Goal: Task Accomplishment & Management: Manage account settings

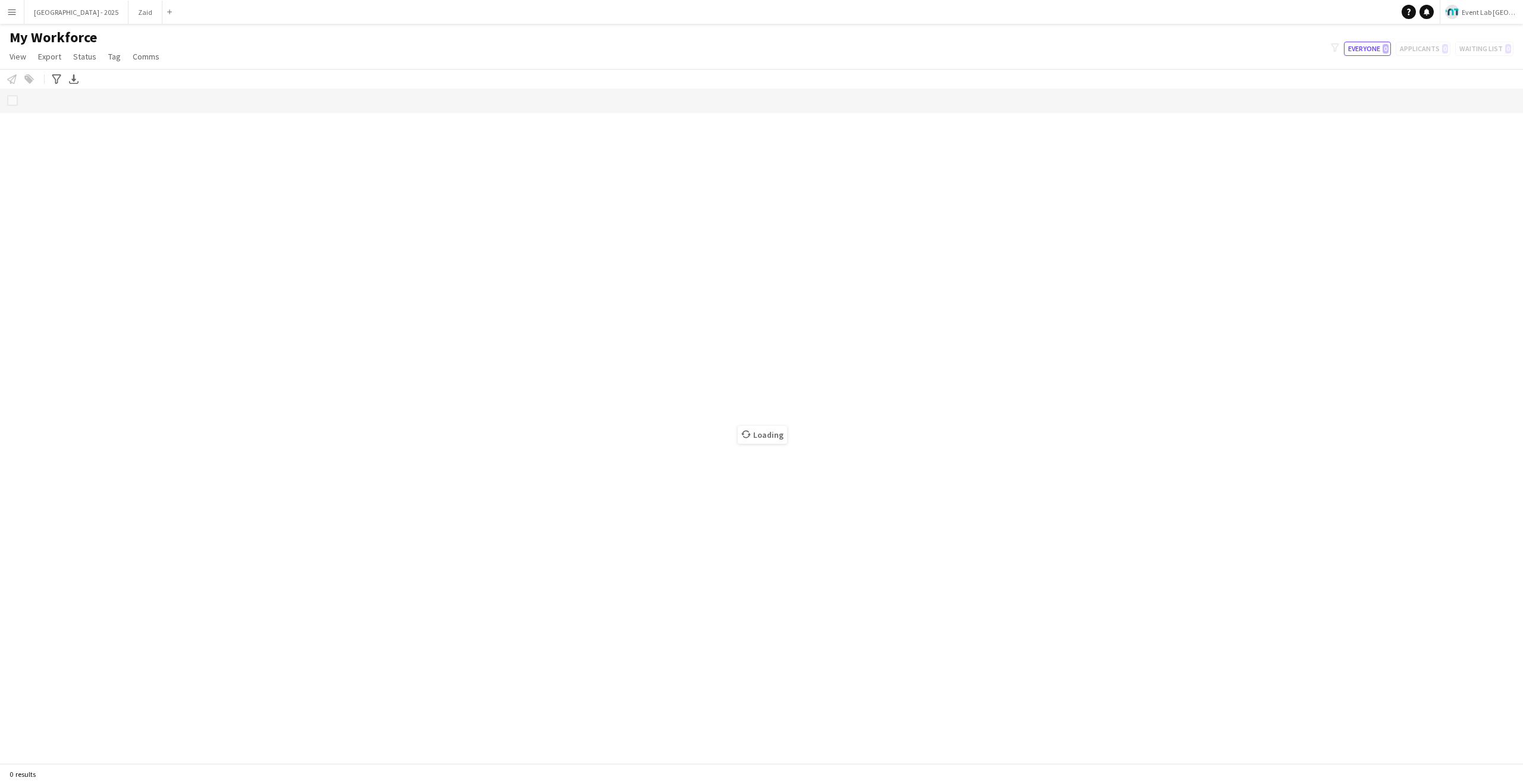
click at [13, 18] on button "Menu" at bounding box center [12, 12] width 24 height 24
click at [146, 82] on link "Status" at bounding box center [179, 88] width 119 height 24
click at [348, 50] on div "Status View Views Default view Attendance Report / F1 Attendance Sheet F1 Group…" at bounding box center [762, 49] width 1523 height 40
click at [290, 57] on div "Status View Views Default view Attendance Report / F1 Attendance Sheet F1 Group…" at bounding box center [762, 49] width 1523 height 40
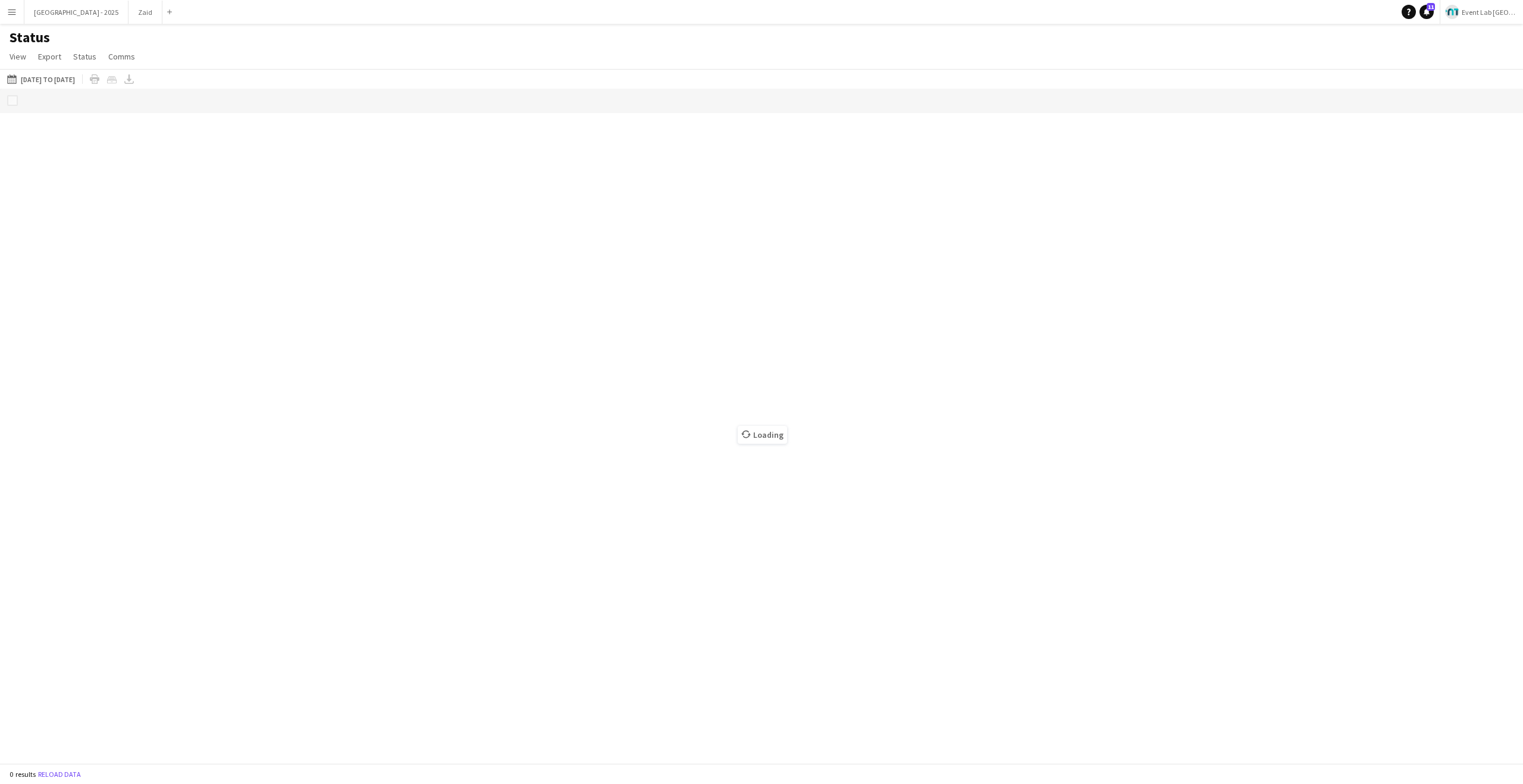
click at [283, 50] on div "Status View Views Default view Attendance Report / F1 Attendance Sheet F1 Group…" at bounding box center [762, 49] width 1523 height 40
click at [282, 47] on div "Status View Views Default view Attendance Report / F1 Attendance Sheet F1 Group…" at bounding box center [762, 49] width 1523 height 40
click at [14, 9] on app-icon "Menu" at bounding box center [11, 11] width 9 height 9
click at [133, 58] on link "All jobs" at bounding box center [179, 65] width 119 height 24
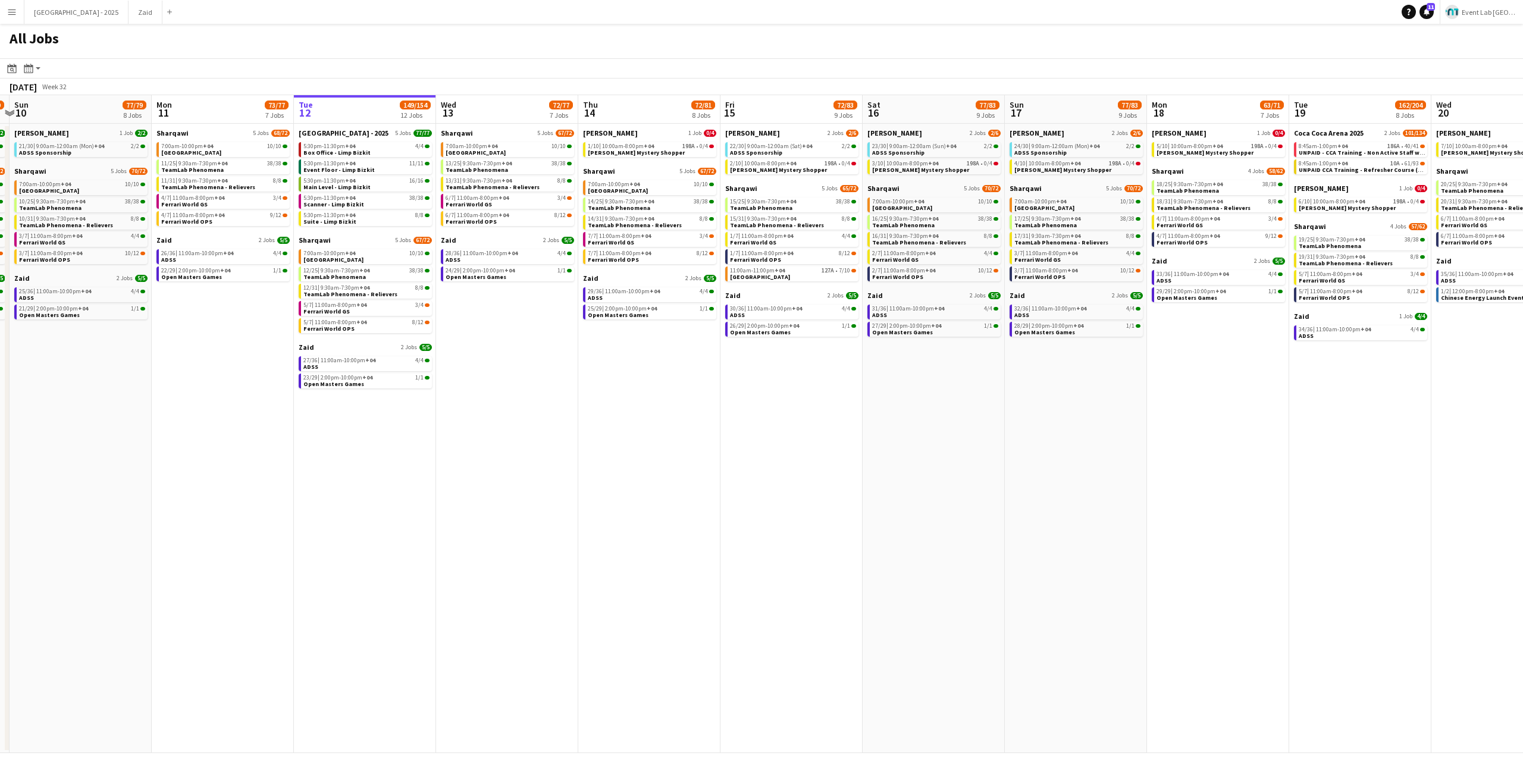
scroll to position [0, 274]
drag, startPoint x: 332, startPoint y: 469, endPoint x: 436, endPoint y: 464, distance: 104.1
click at [436, 464] on app-calendar-viewport "Fri 8 75/79 8 Jobs Sat 9 77/79 8 Jobs Sun 10 77/79 8 Jobs Mon 11 73/77 7 Jobs T…" at bounding box center [762, 424] width 1523 height 658
click at [641, 150] on span "Tamara Mystery Shopper" at bounding box center [636, 152] width 97 height 8
click at [6, 18] on button "Menu" at bounding box center [12, 12] width 24 height 24
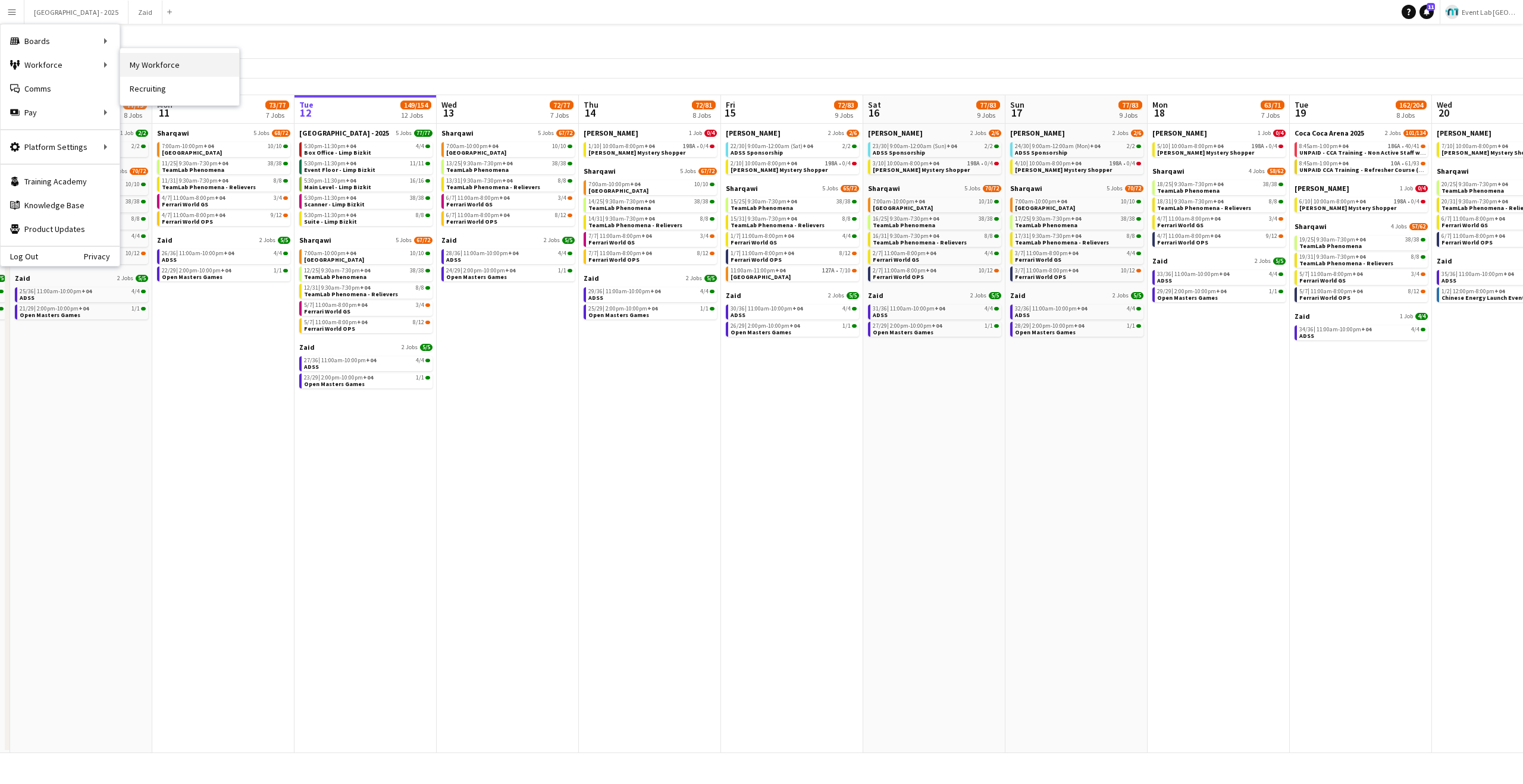
click at [156, 62] on link "My Workforce" at bounding box center [179, 65] width 119 height 24
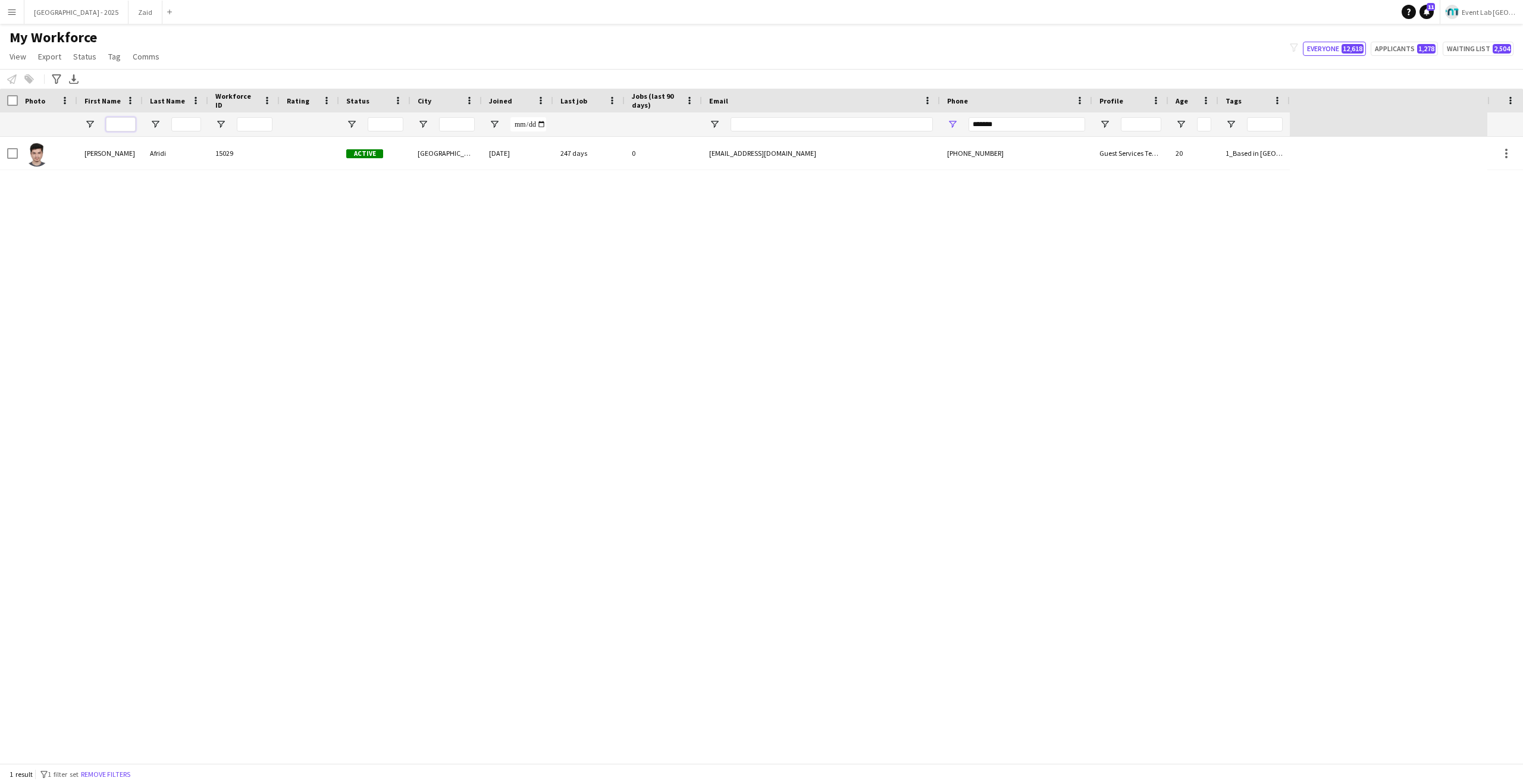
click at [114, 121] on input "First Name Filter Input" at bounding box center [120, 124] width 29 height 14
type input "**"
click at [784, 455] on link "Remove filters" at bounding box center [784, 456] width 50 height 9
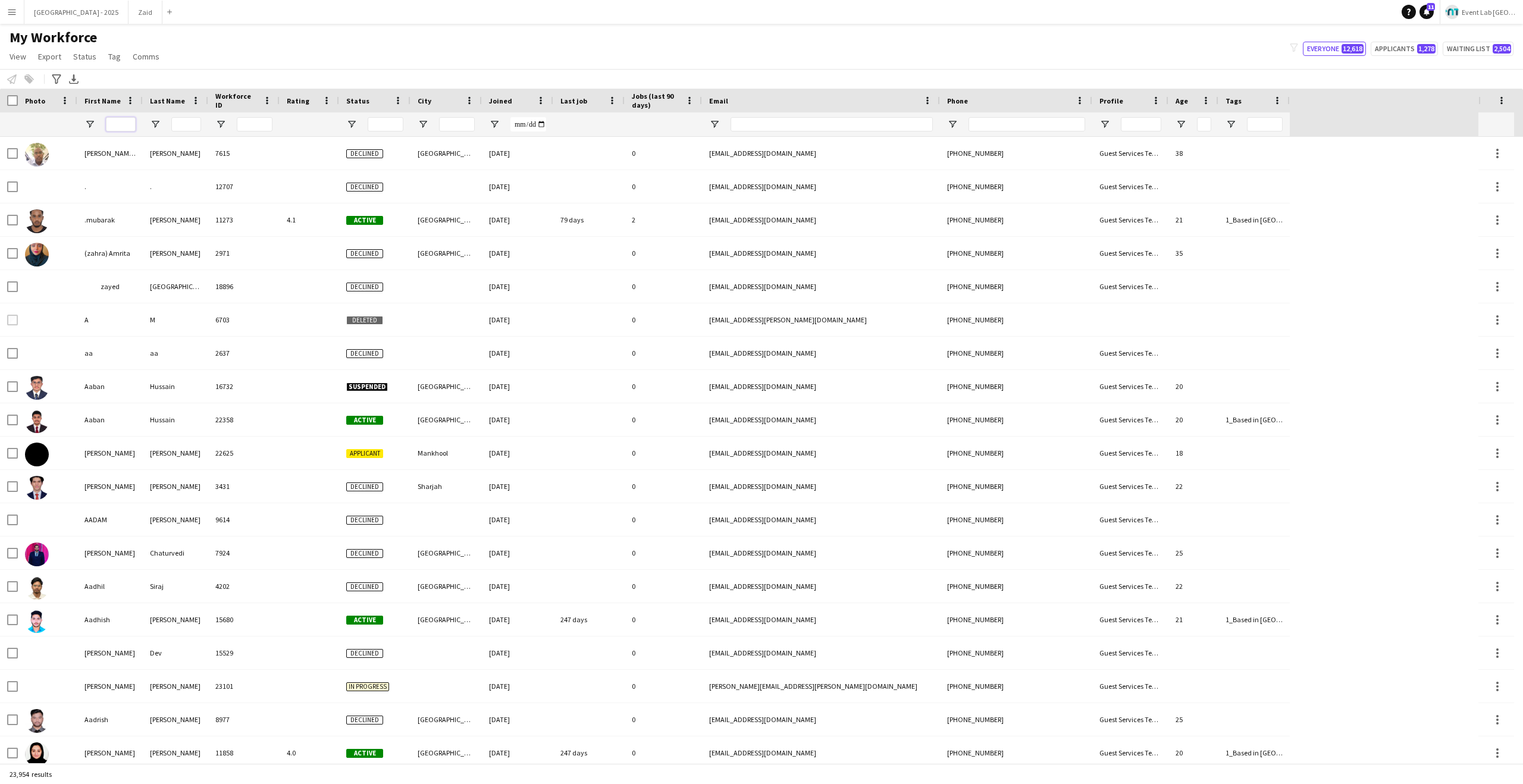
click at [111, 121] on input "First Name Filter Input" at bounding box center [120, 124] width 29 height 14
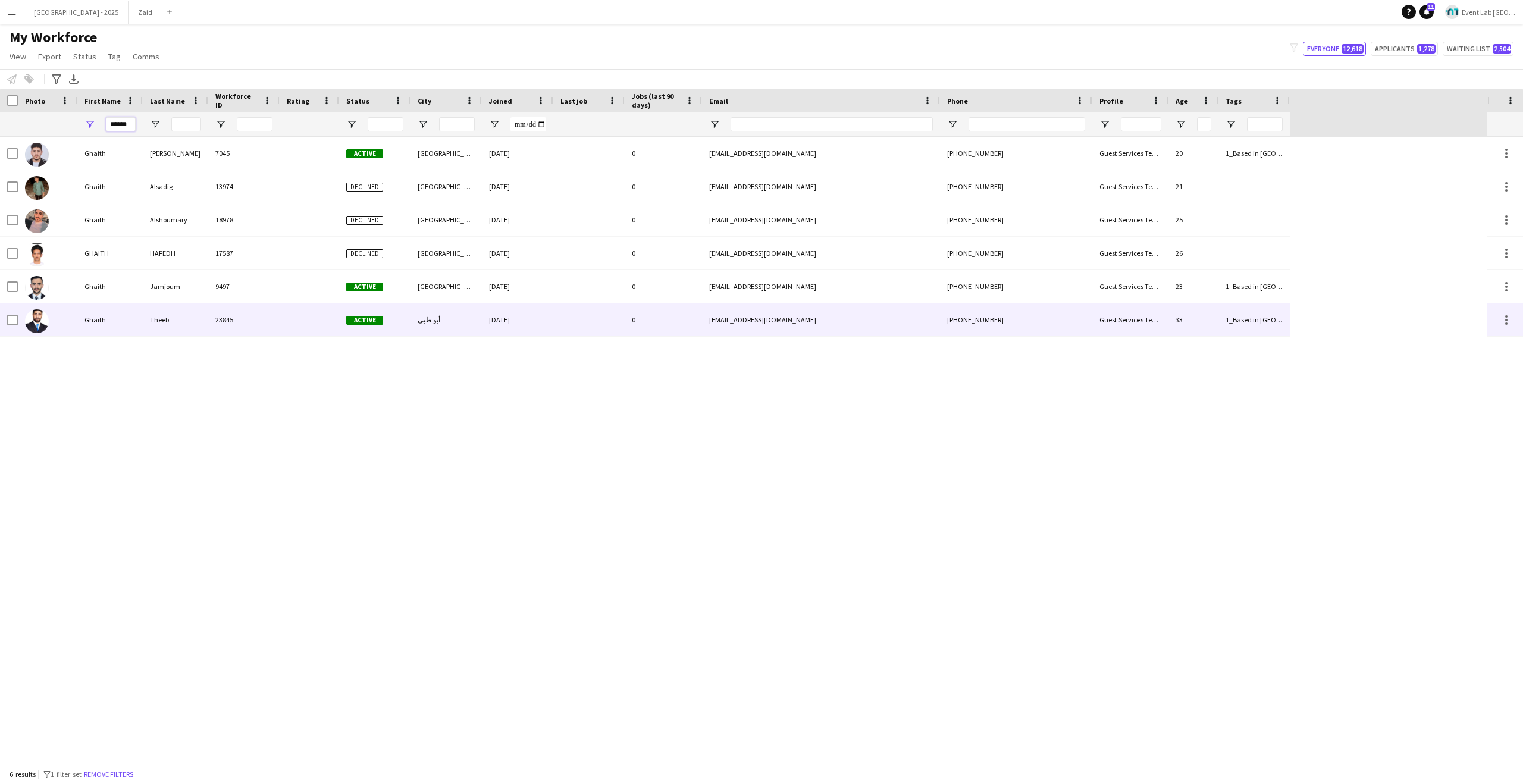
type input "******"
click at [179, 313] on div "Theeb" at bounding box center [176, 320] width 66 height 33
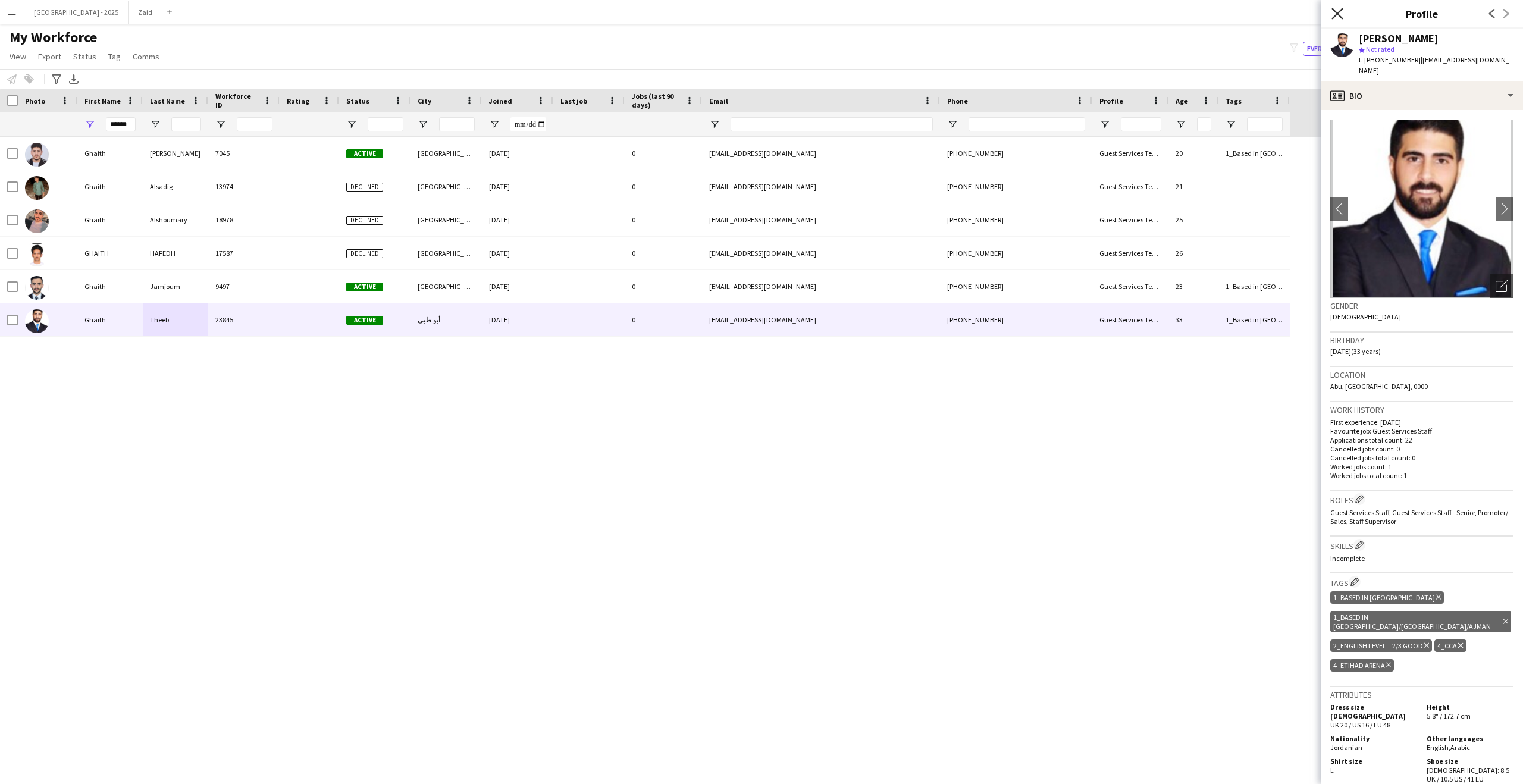
click at [1332, 12] on app-icon "Close pop-in" at bounding box center [1338, 13] width 18 height 18
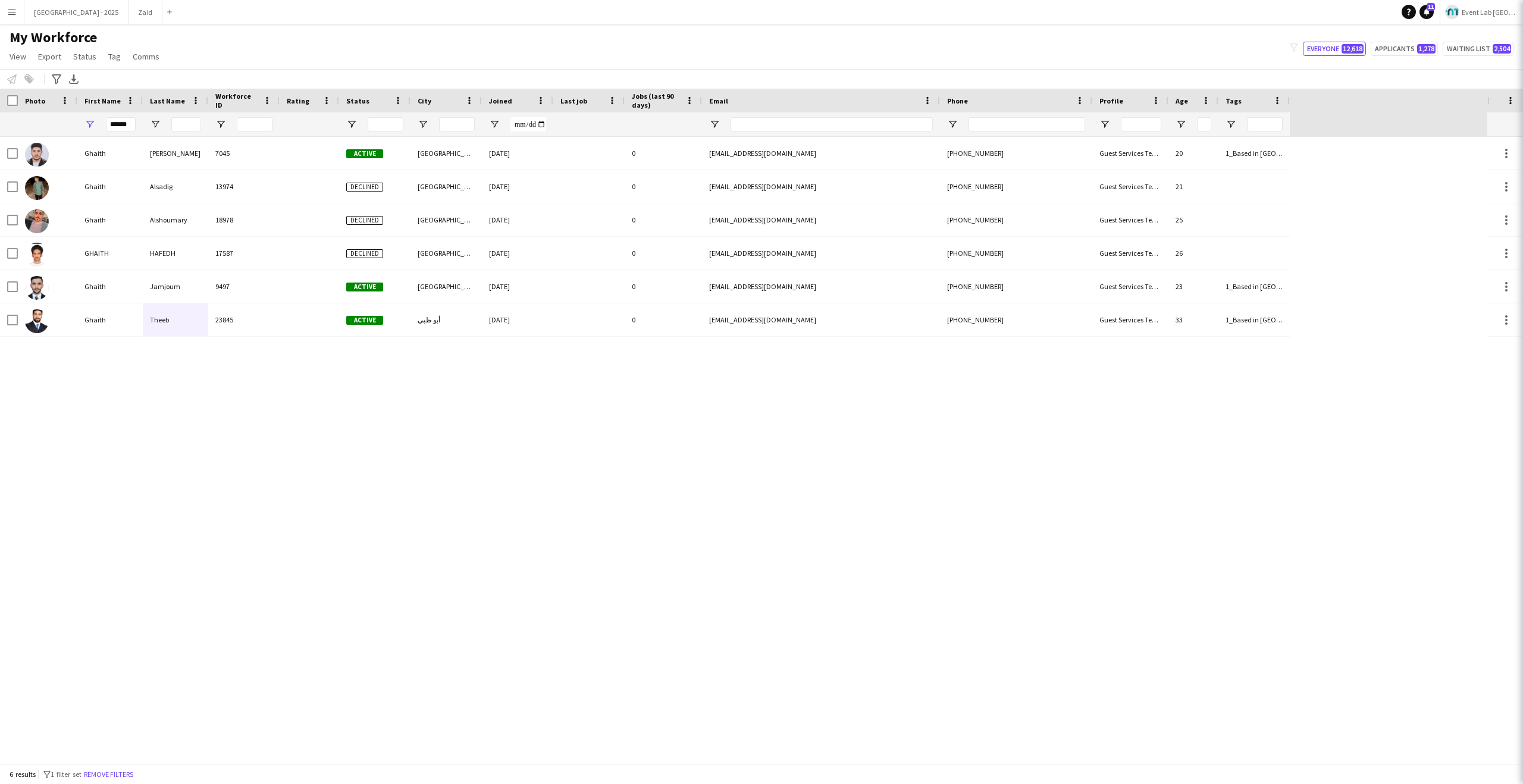
click at [1115, 72] on div "Notify workforce Add to tag Select at least one crew to tag him or her. Advance…" at bounding box center [762, 78] width 1523 height 19
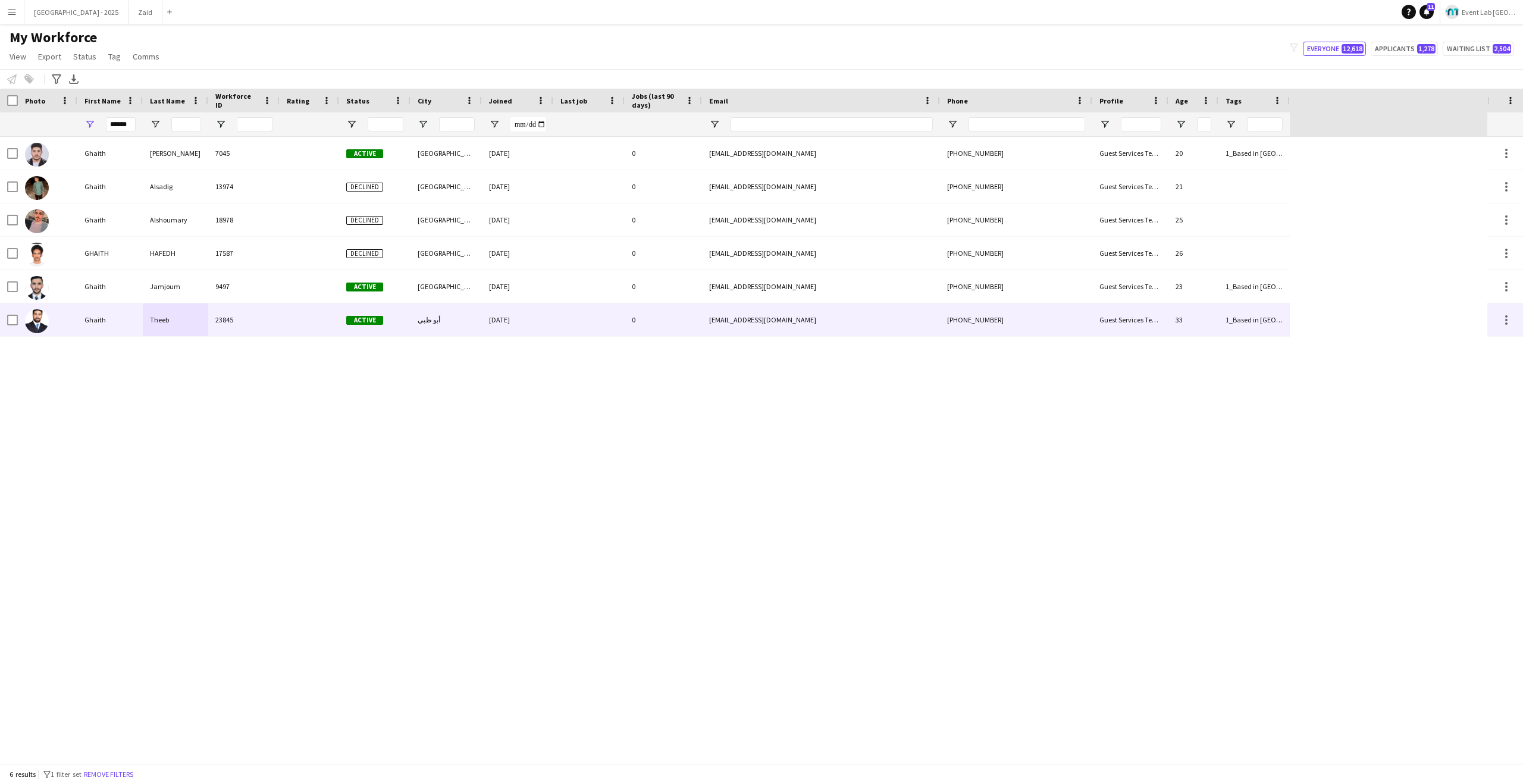
click at [72, 323] on div at bounding box center [47, 320] width 60 height 33
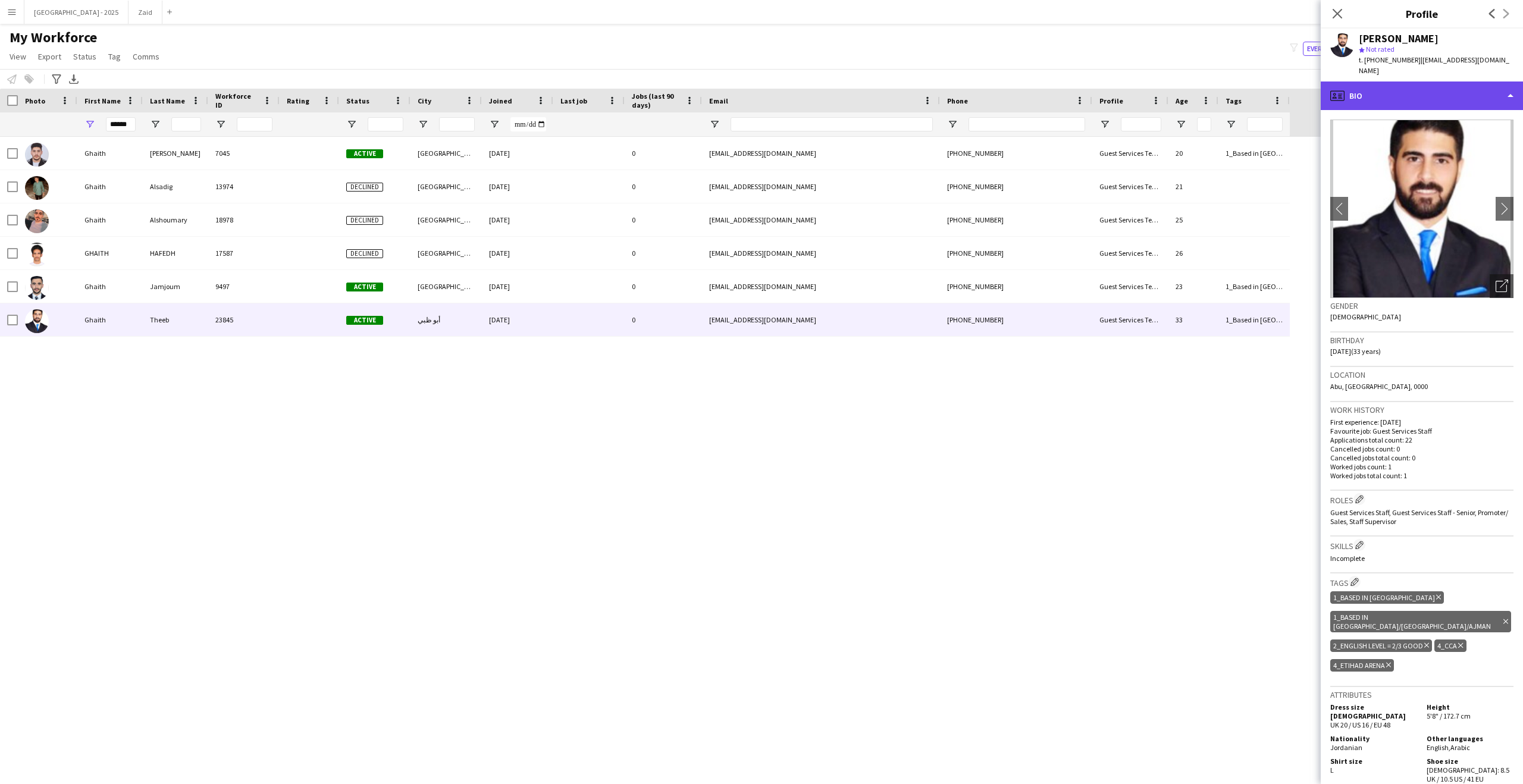
click at [1410, 84] on div "profile Bio" at bounding box center [1422, 96] width 202 height 29
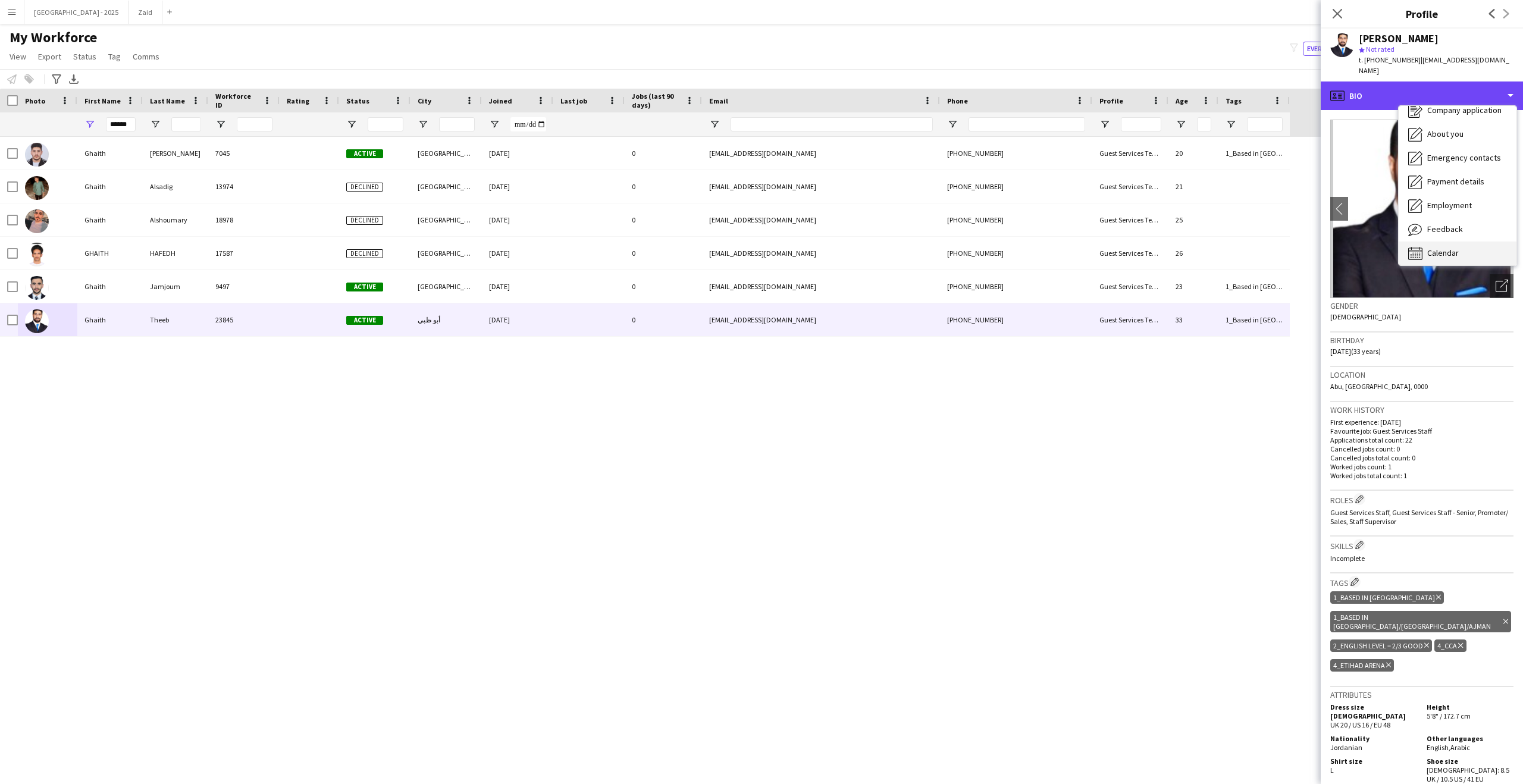
scroll to position [40, 0]
click at [1446, 243] on span "Calendar" at bounding box center [1443, 248] width 31 height 11
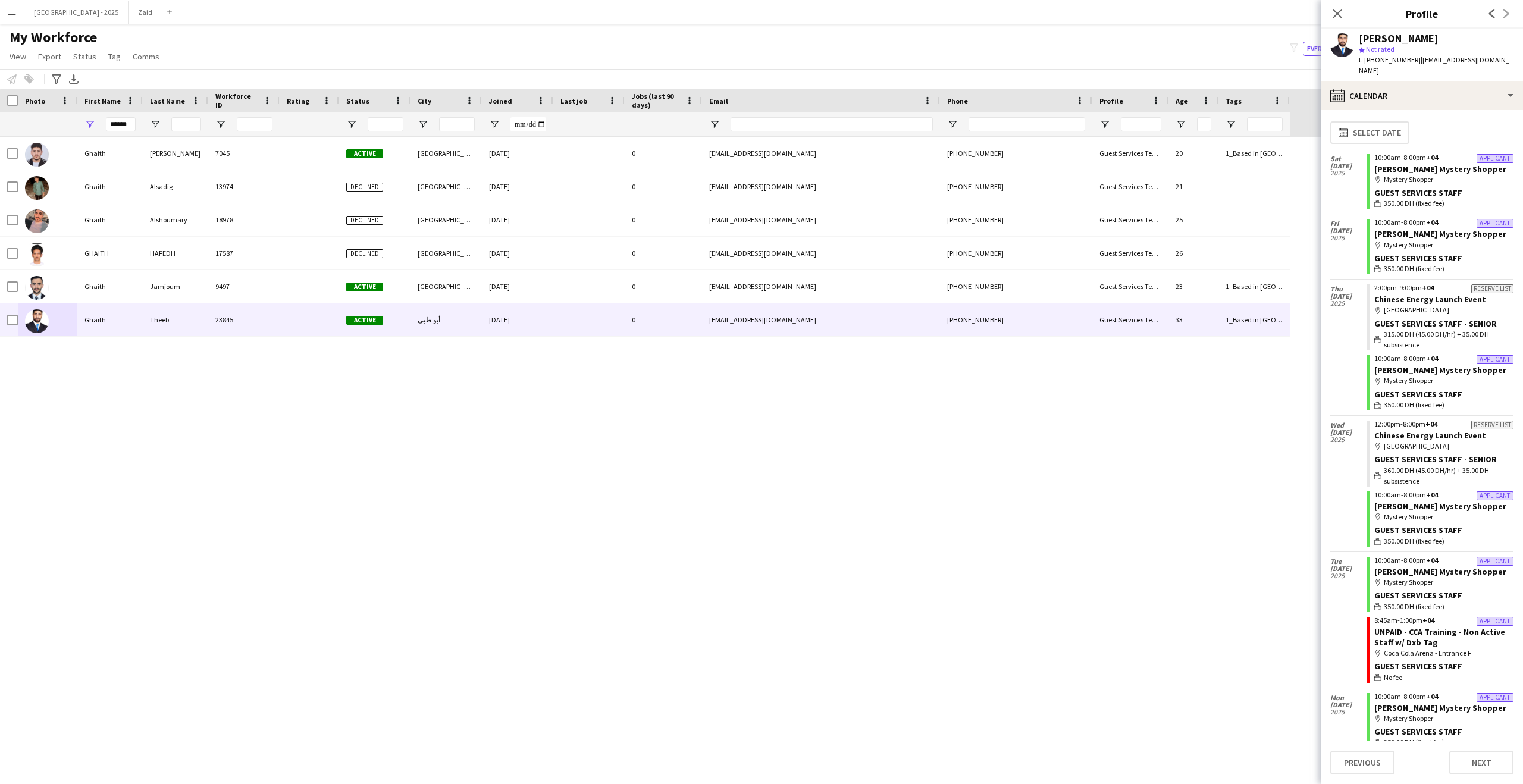
scroll to position [0, 0]
click at [1339, 5] on app-icon "Close pop-in" at bounding box center [1338, 13] width 18 height 18
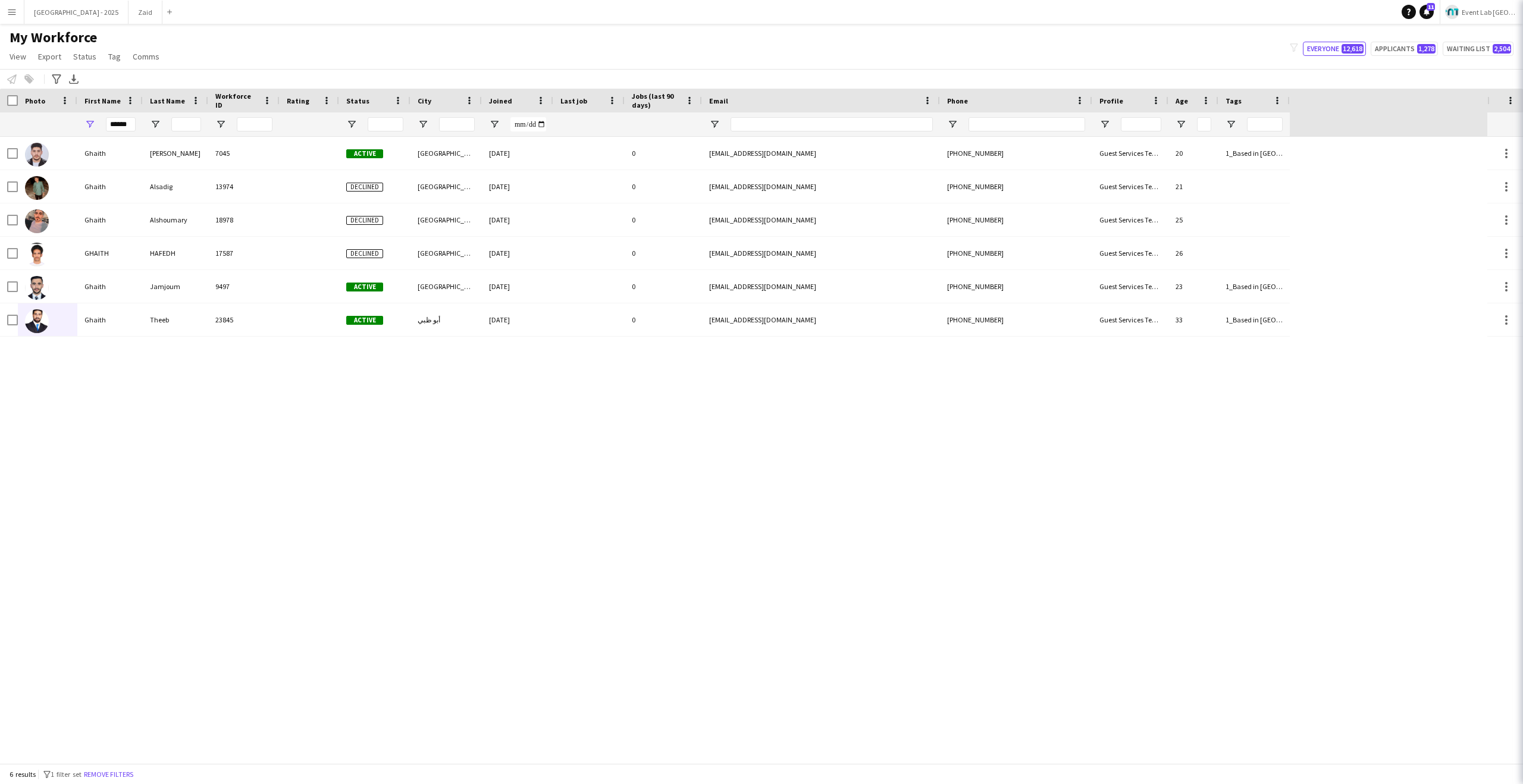
click at [1126, 46] on div "My Workforce View Views Default view New view Update view Delete view Edit name…" at bounding box center [762, 49] width 1523 height 40
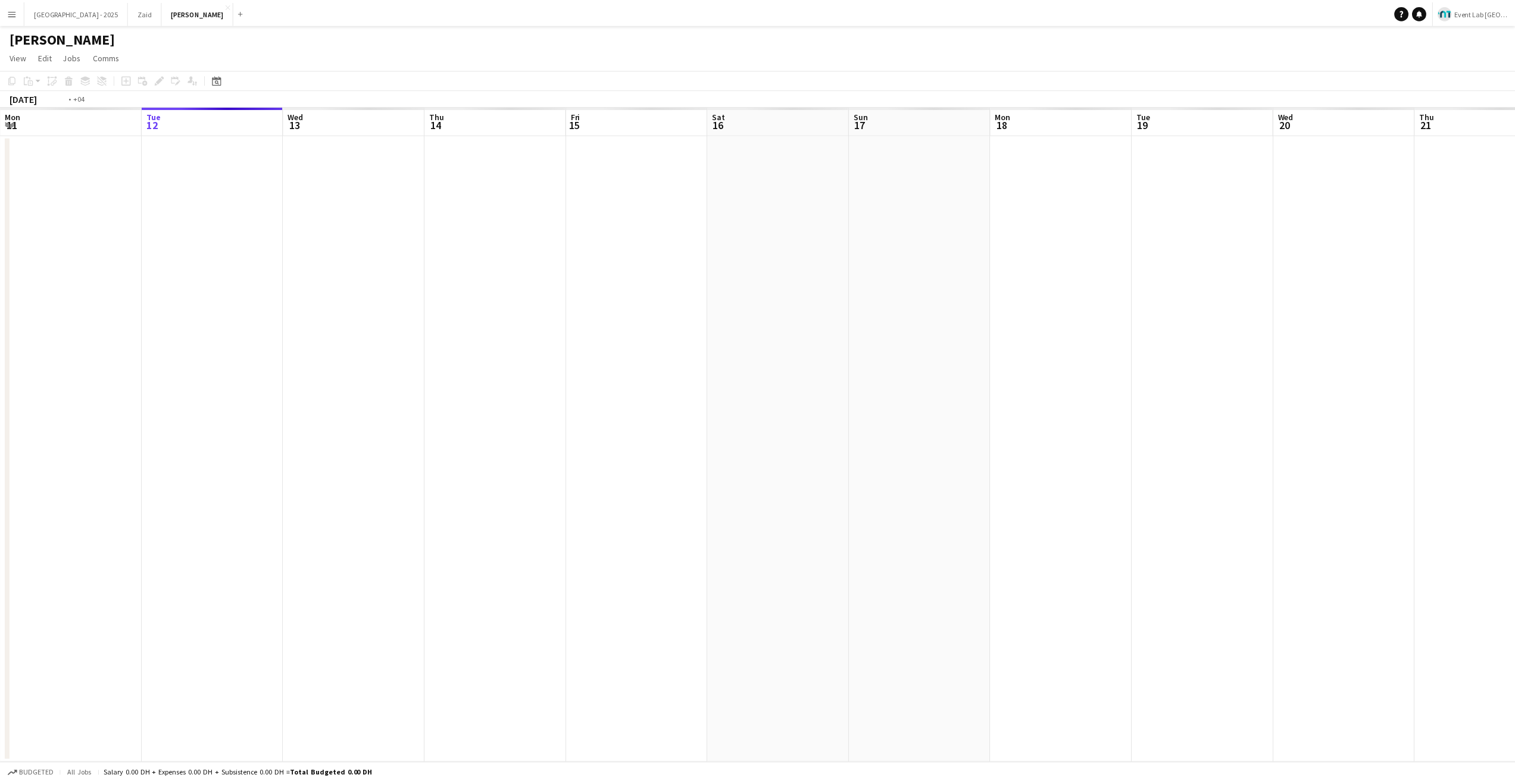
scroll to position [0, 410]
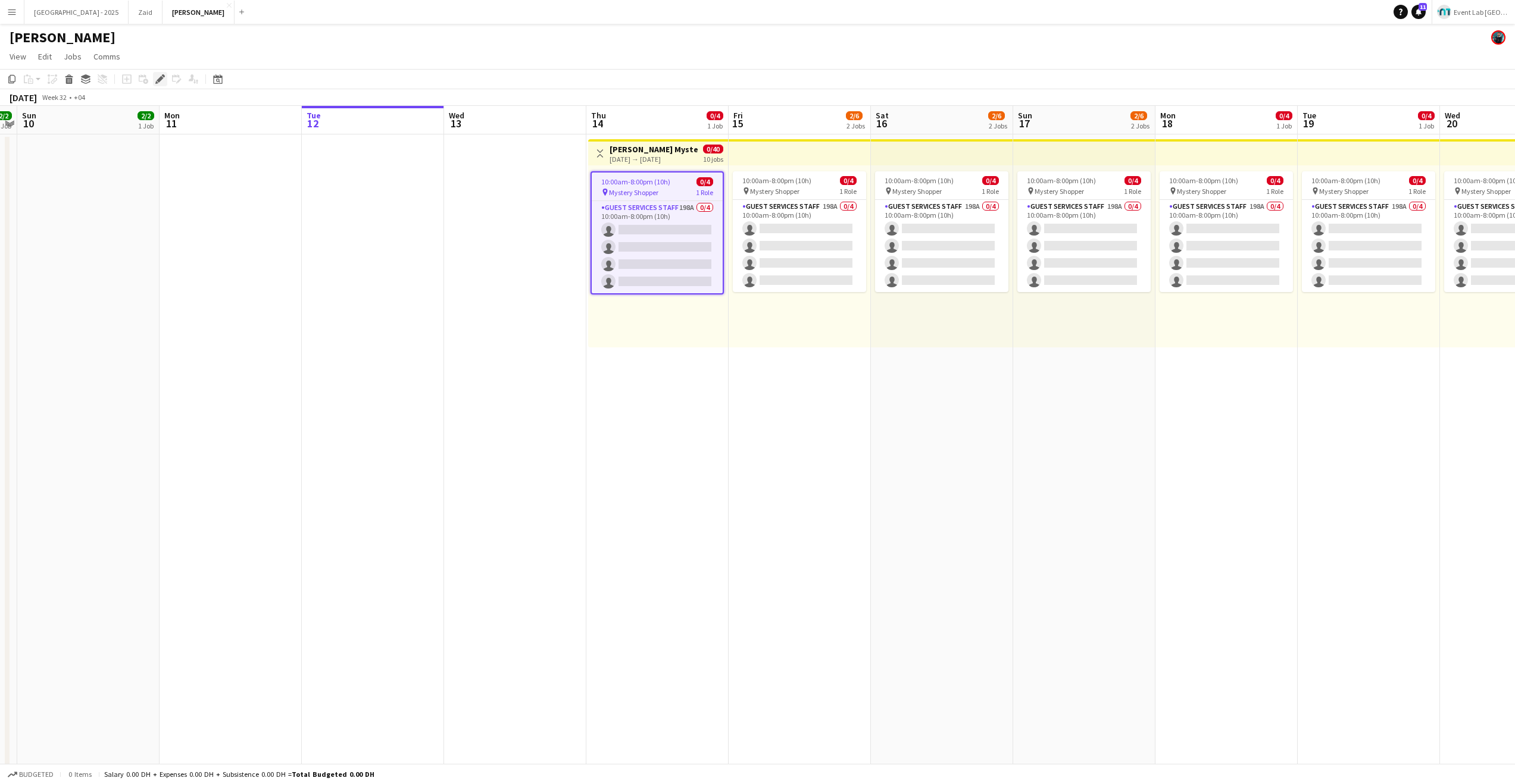
click at [162, 79] on icon at bounding box center [160, 80] width 7 height 7
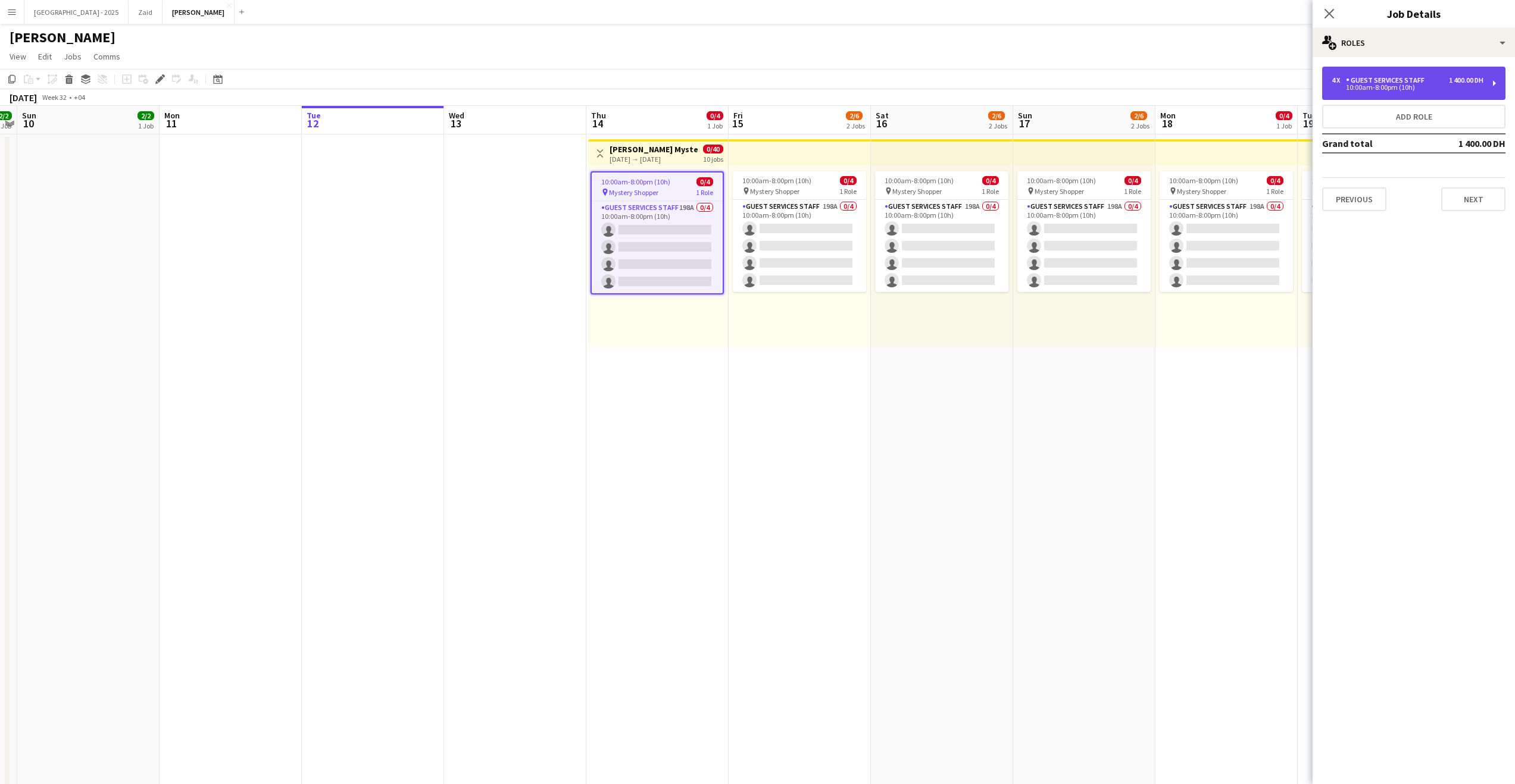
click at [1404, 88] on div "10:00am-8:00pm (10h)" at bounding box center [1407, 87] width 152 height 6
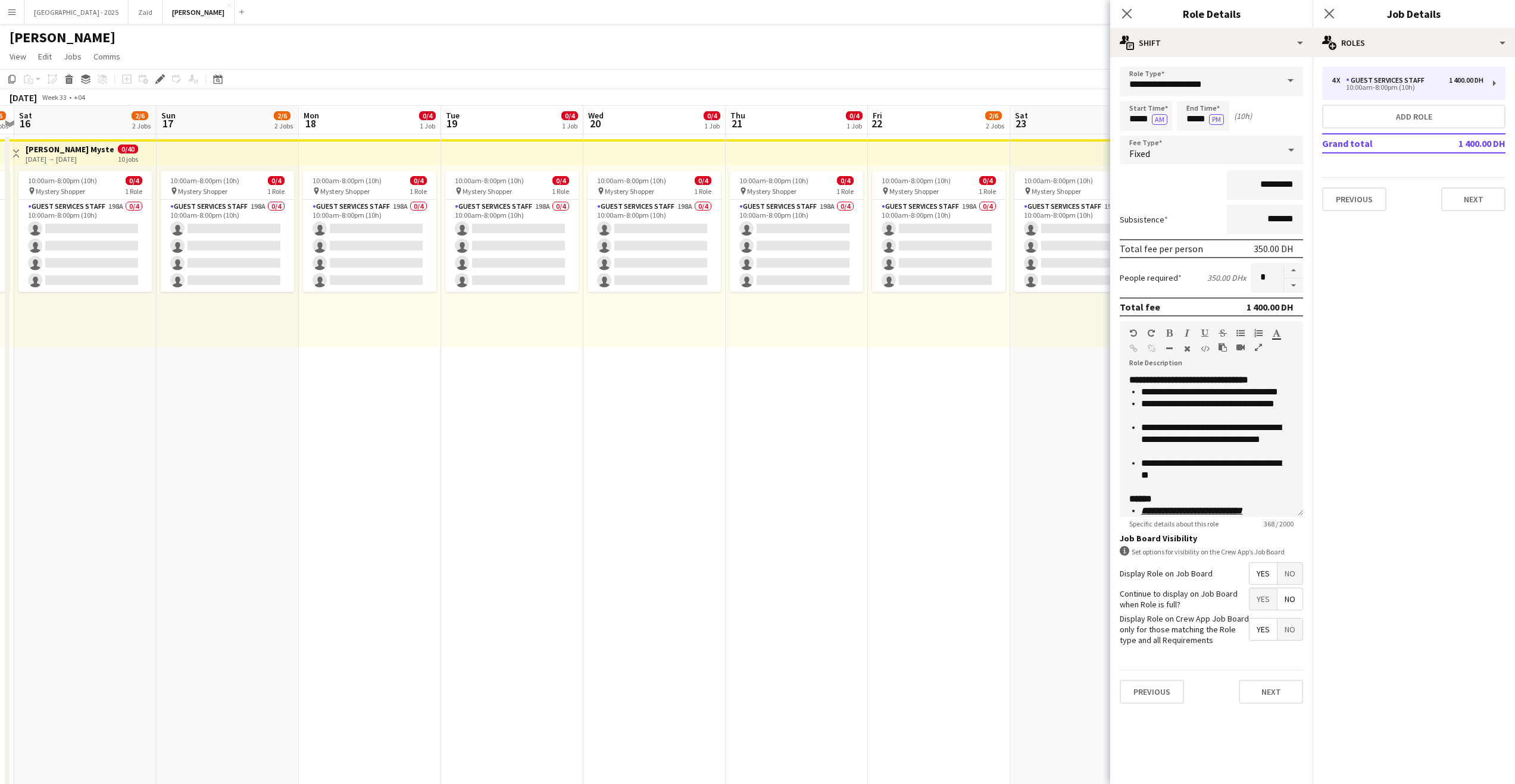
drag, startPoint x: 936, startPoint y: 383, endPoint x: 147, endPoint y: 385, distance: 789.0
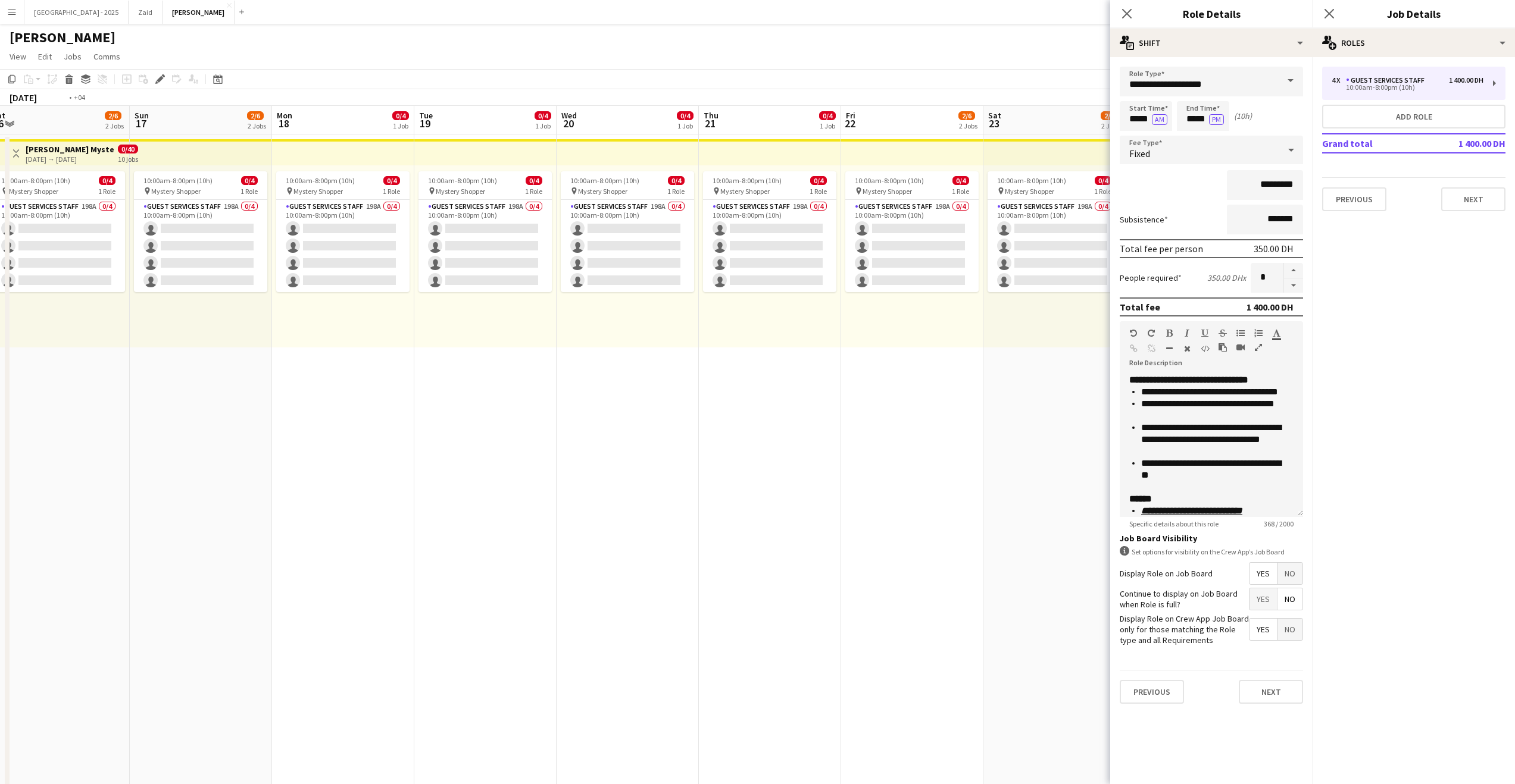
drag, startPoint x: 284, startPoint y: 373, endPoint x: 221, endPoint y: 373, distance: 63.0
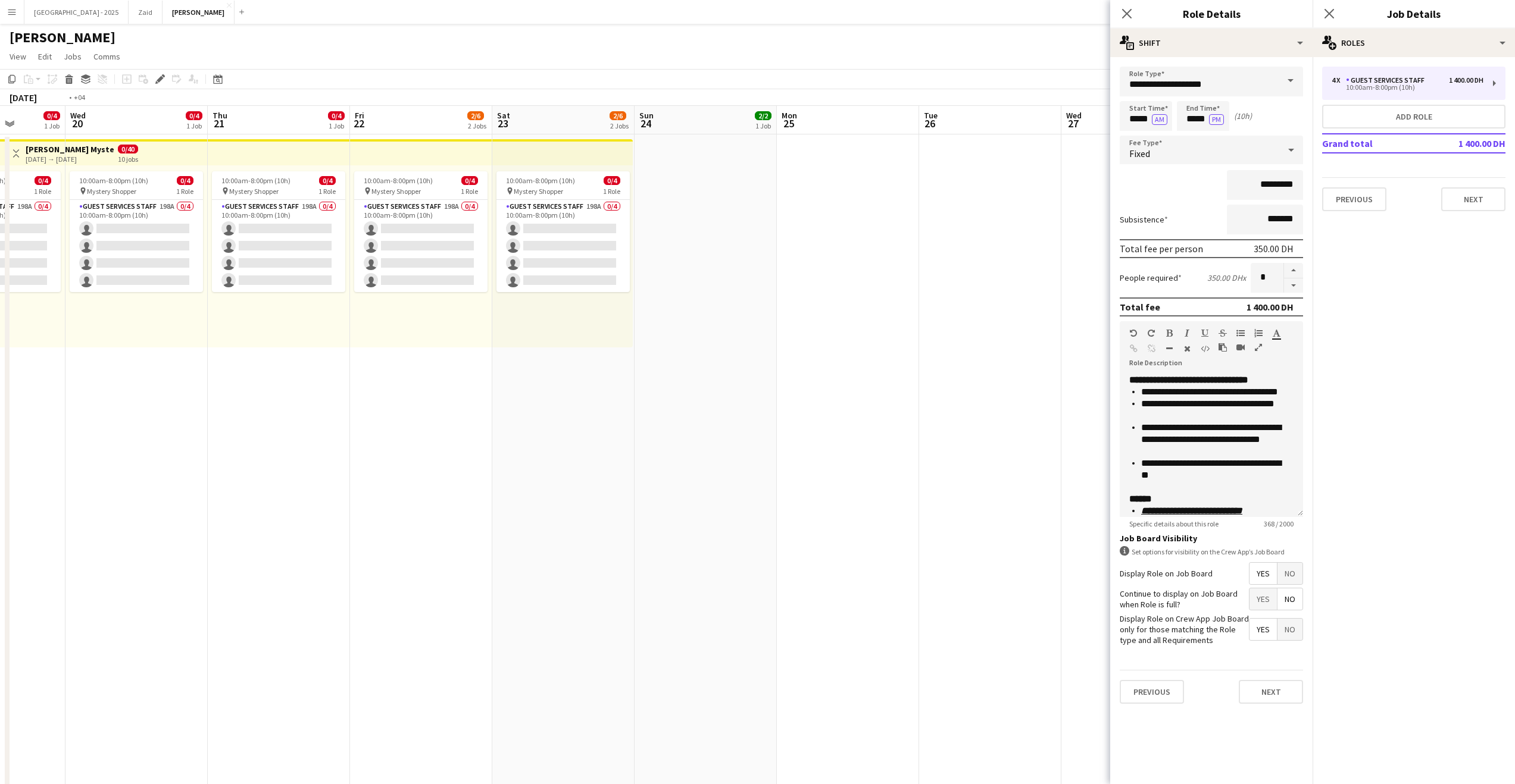
drag, startPoint x: 641, startPoint y: 370, endPoint x: 868, endPoint y: 370, distance: 227.0
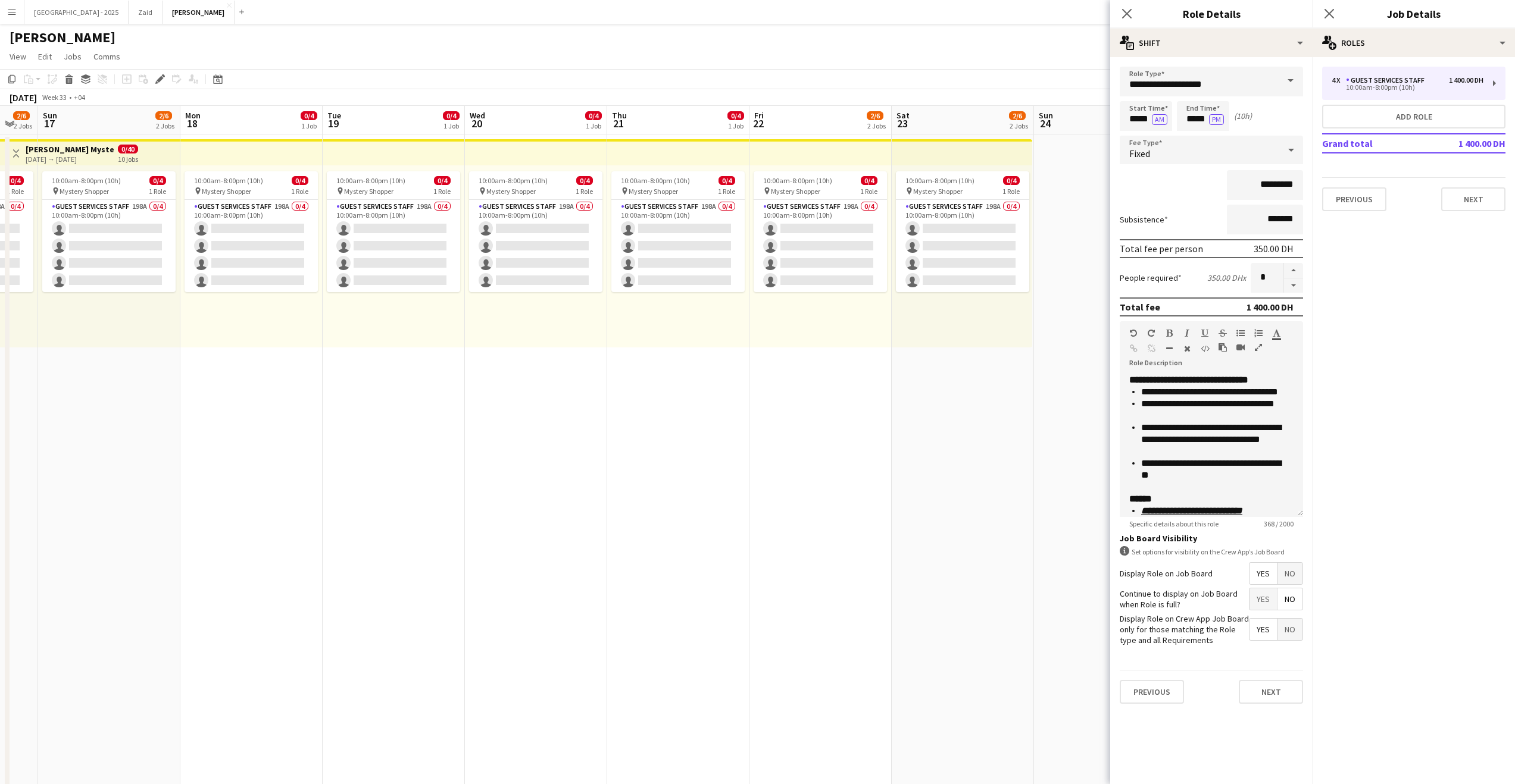
drag, startPoint x: 837, startPoint y: 311, endPoint x: 949, endPoint y: 316, distance: 112.1
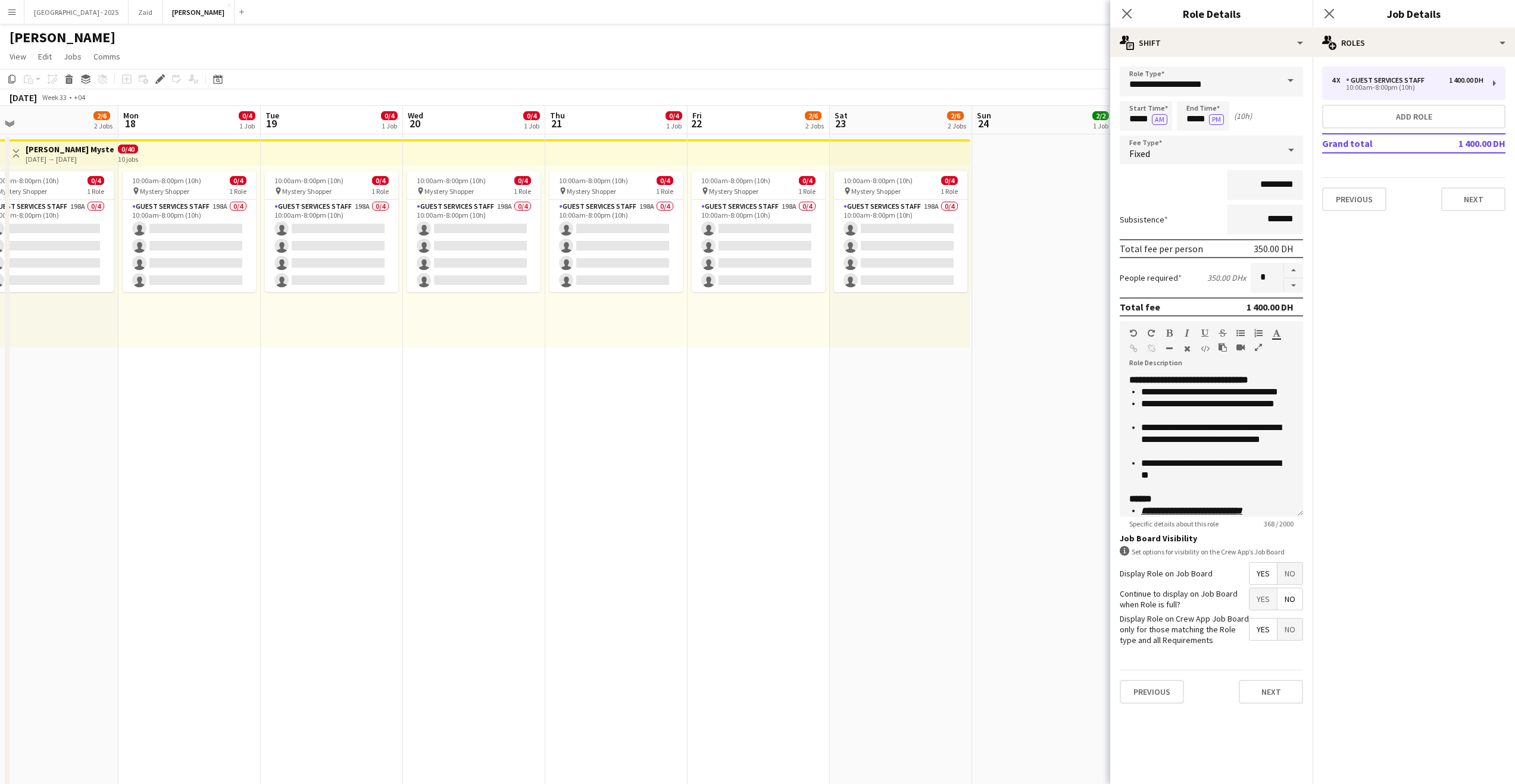
drag, startPoint x: 906, startPoint y: 308, endPoint x: 855, endPoint y: 310, distance: 51.0
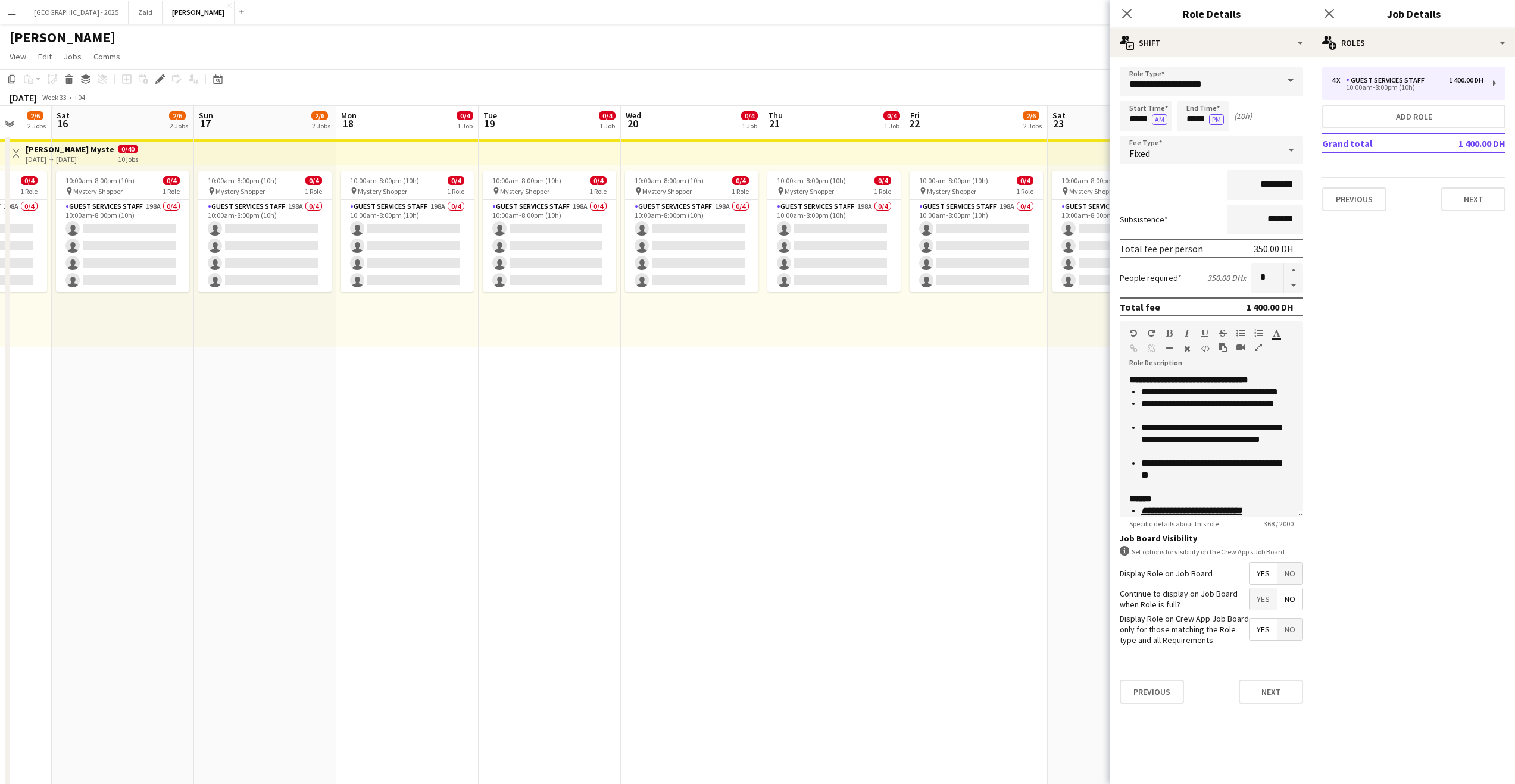
drag, startPoint x: 811, startPoint y: 310, endPoint x: 816, endPoint y: 315, distance: 7.1
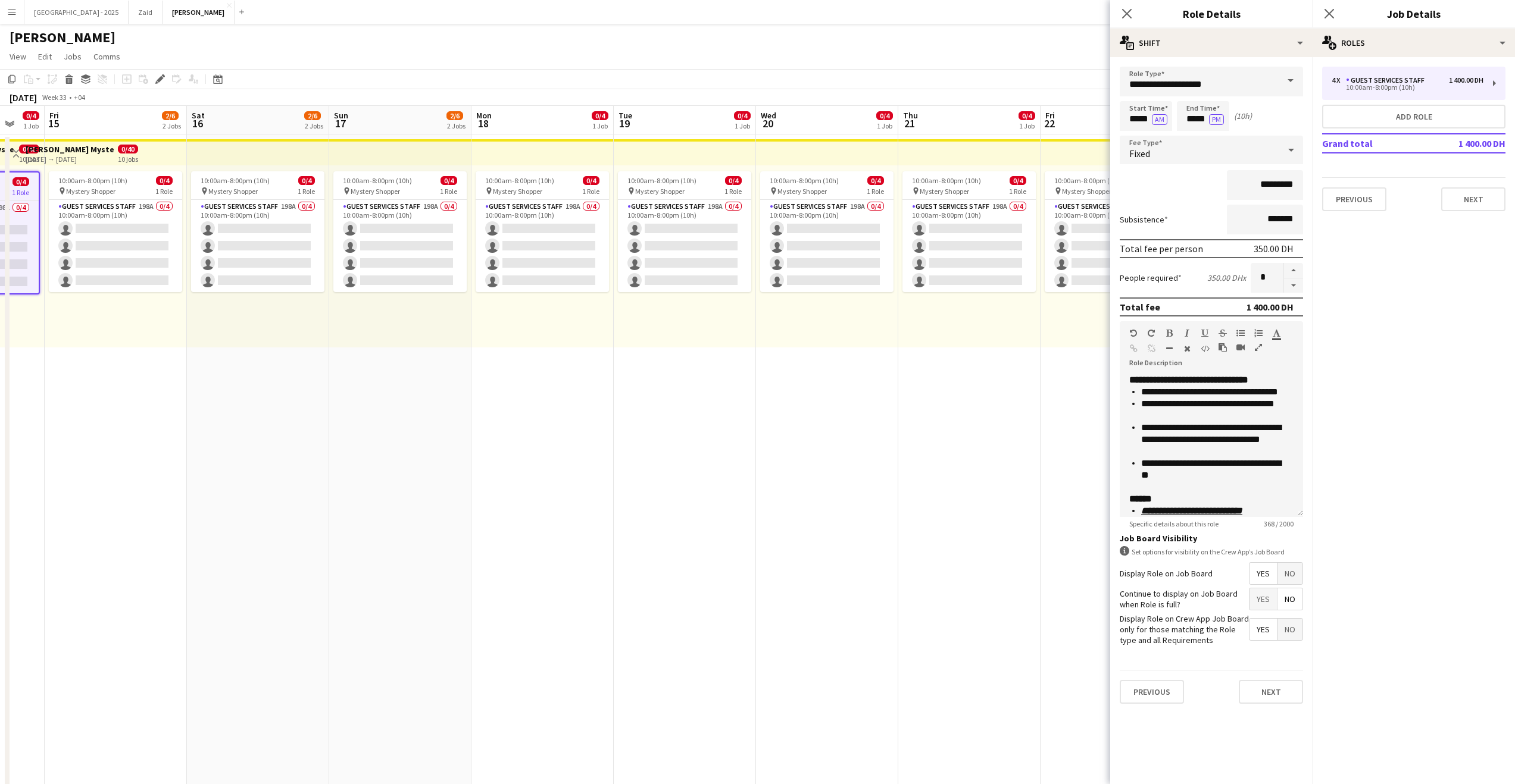
drag, startPoint x: 708, startPoint y: 315, endPoint x: 816, endPoint y: 316, distance: 108.0
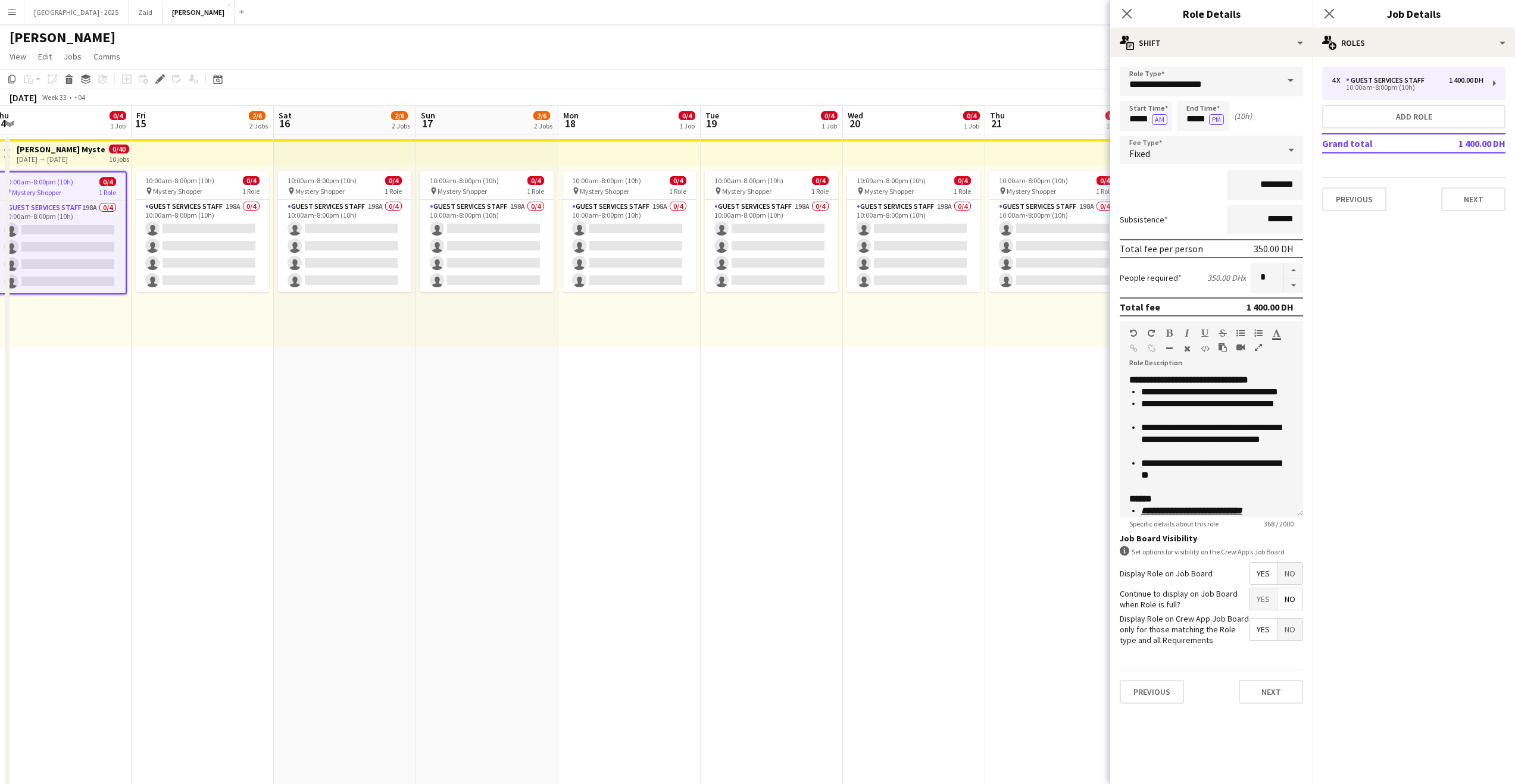
drag, startPoint x: 724, startPoint y: 318, endPoint x: 675, endPoint y: 318, distance: 49.0
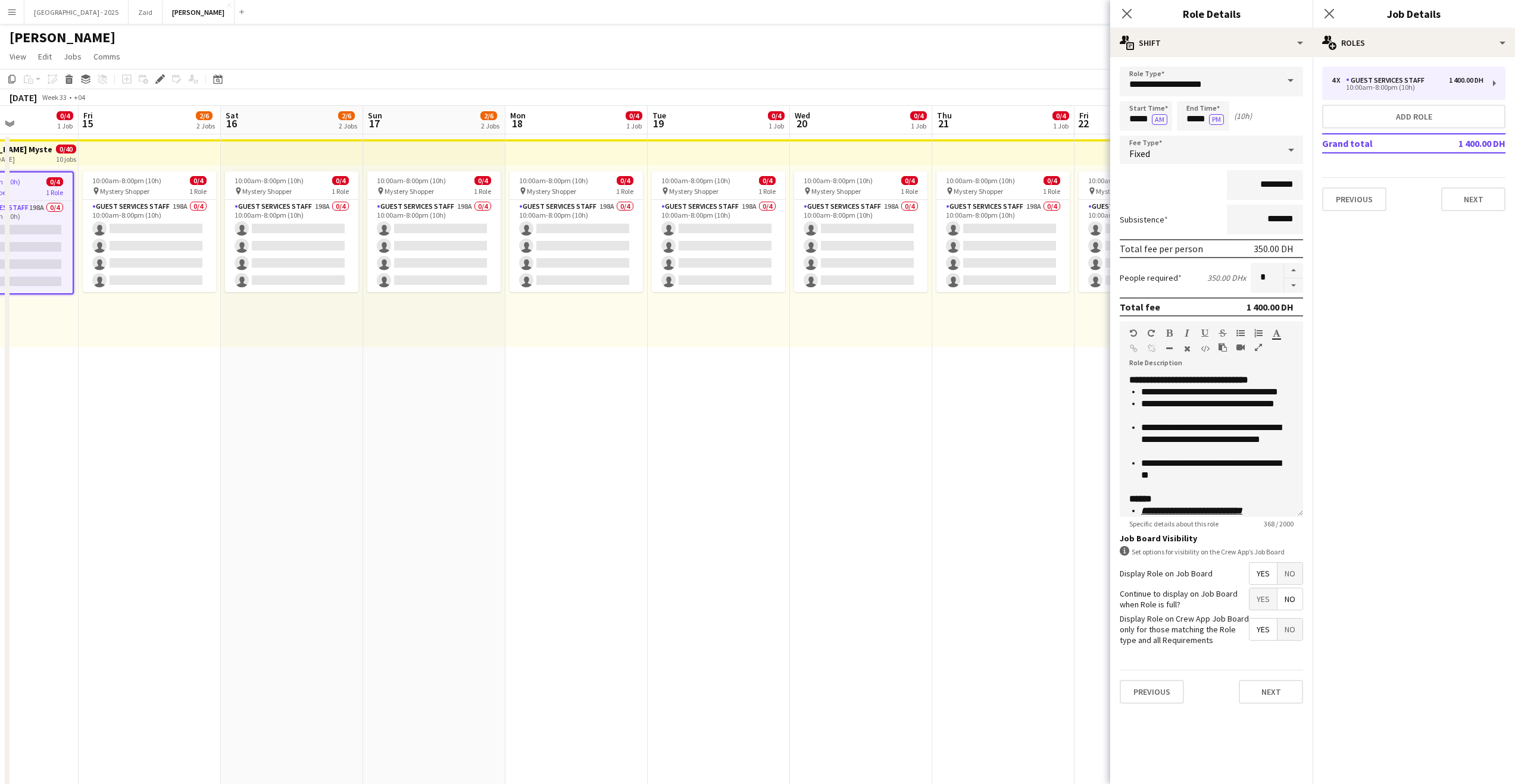
drag, startPoint x: 609, startPoint y: 318, endPoint x: 699, endPoint y: 320, distance: 90.0
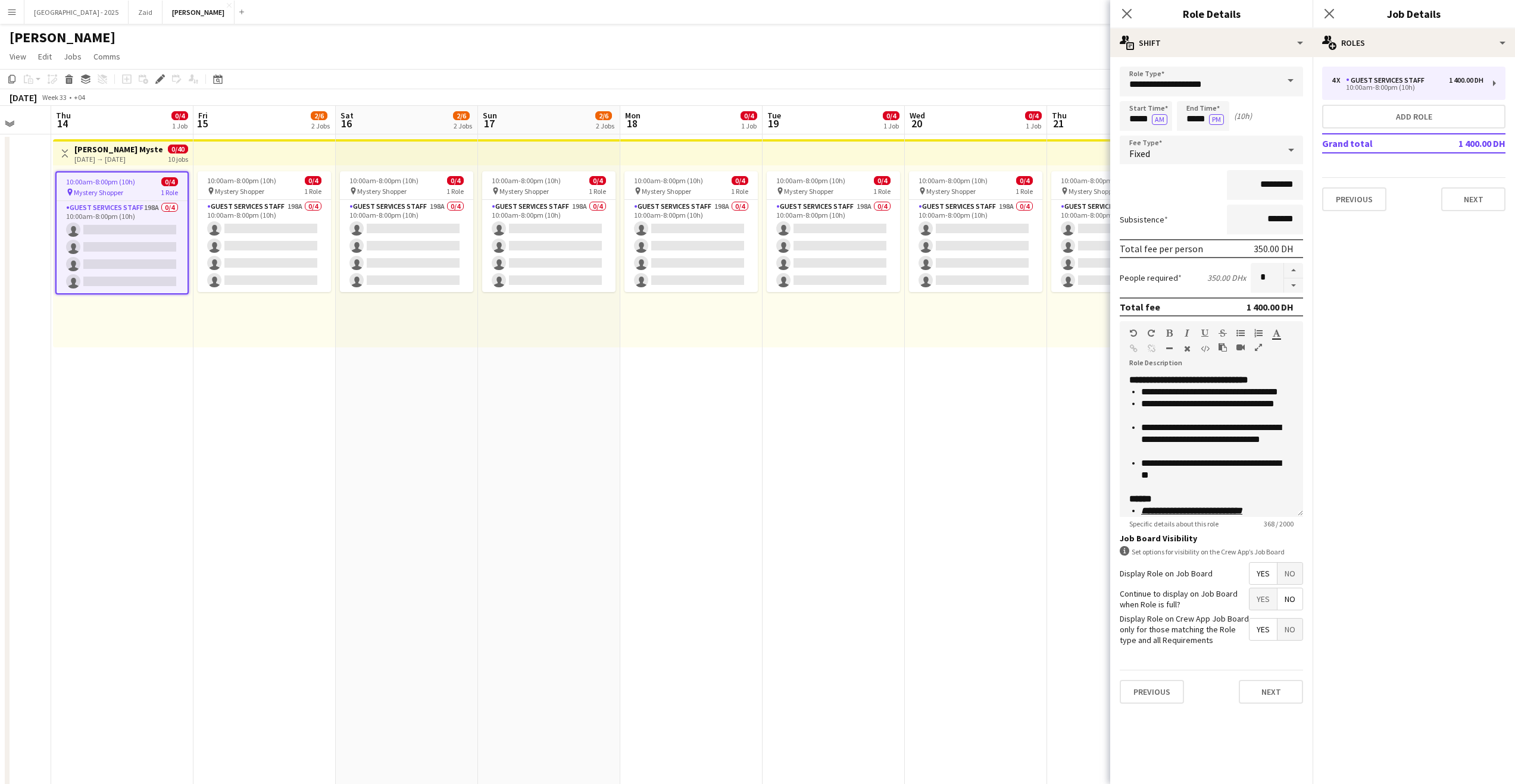
drag, startPoint x: 580, startPoint y: 321, endPoint x: 694, endPoint y: 322, distance: 114.0
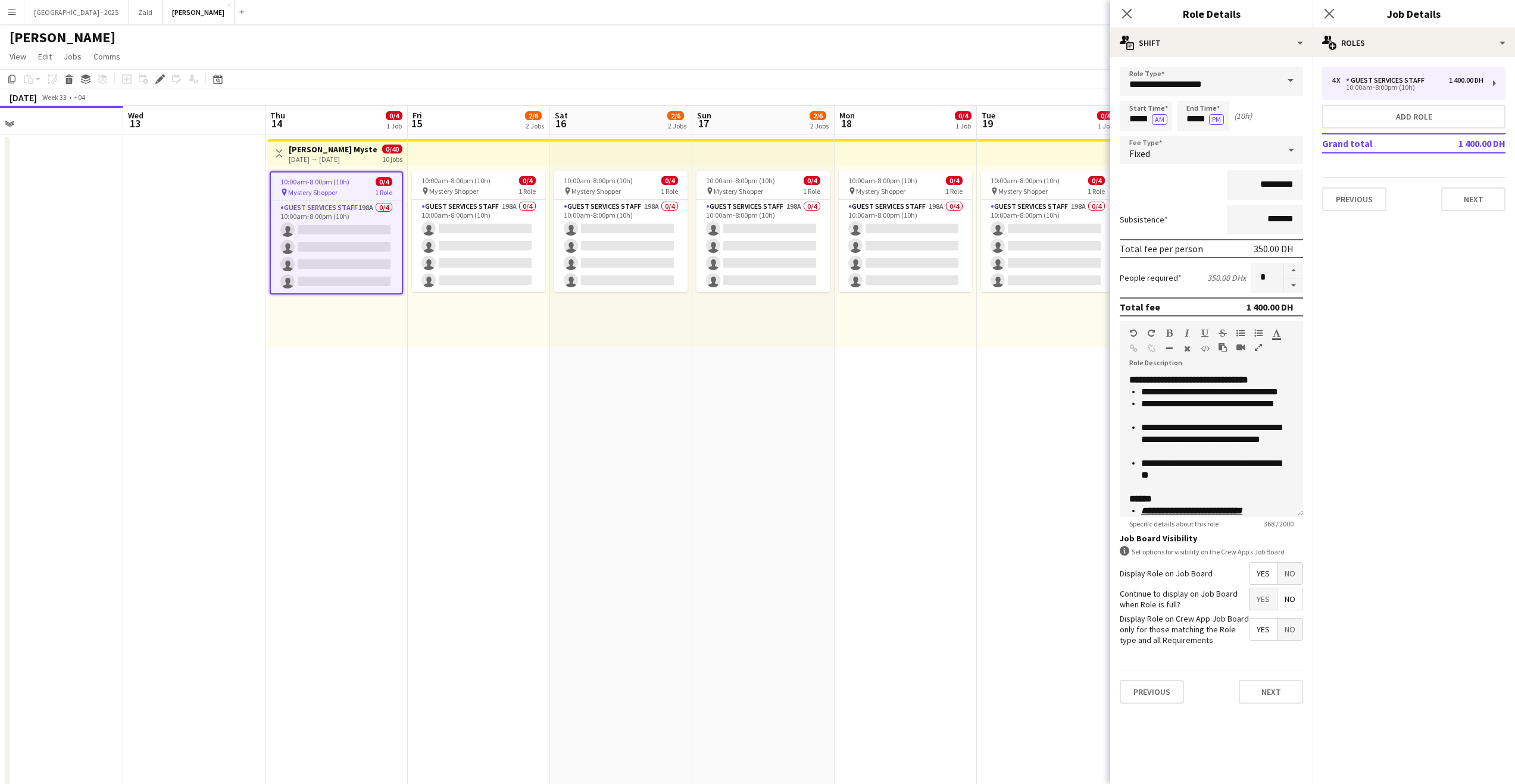
drag, startPoint x: 574, startPoint y: 323, endPoint x: 582, endPoint y: 324, distance: 8.1
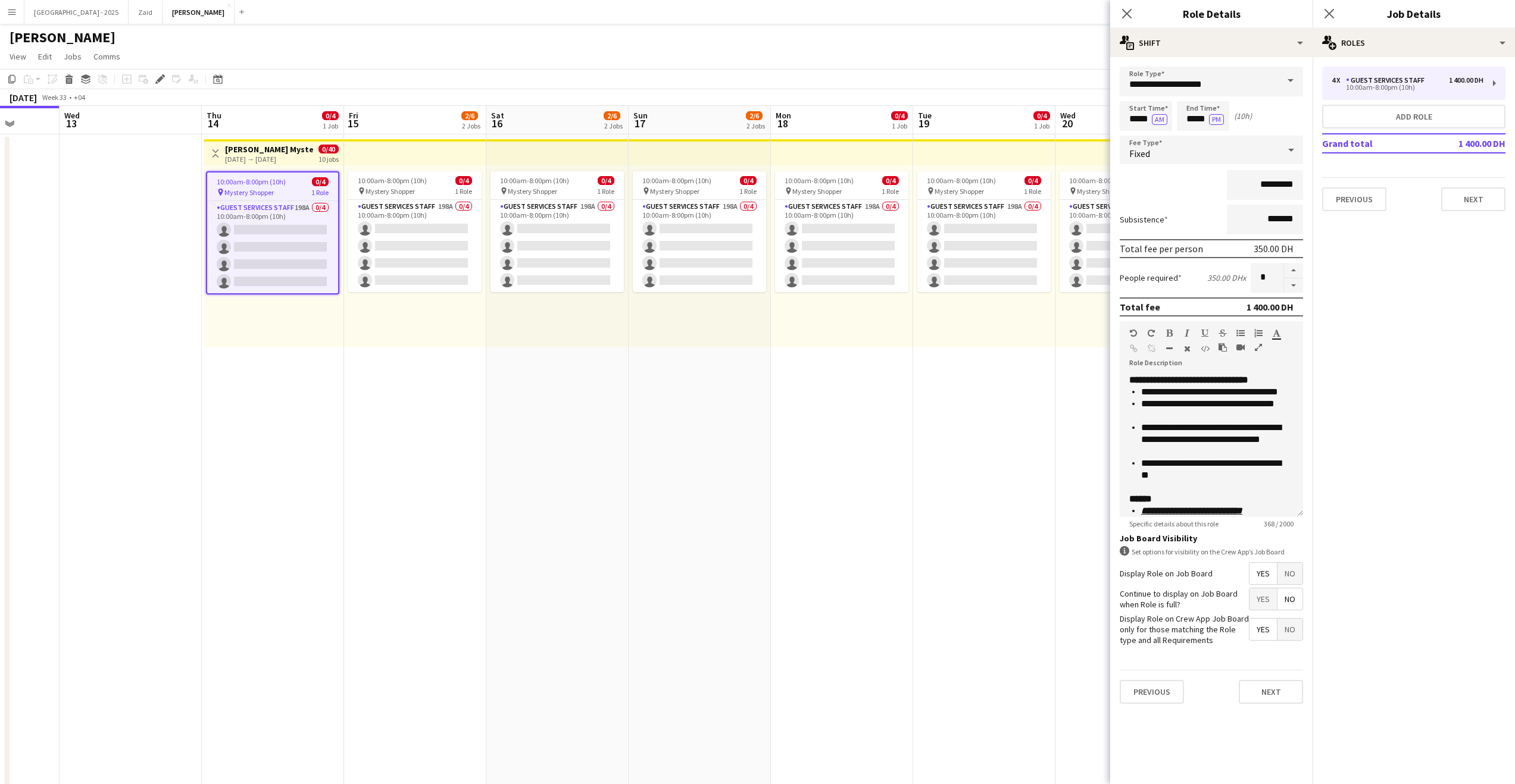
drag, startPoint x: 502, startPoint y: 324, endPoint x: 455, endPoint y: 326, distance: 47.0
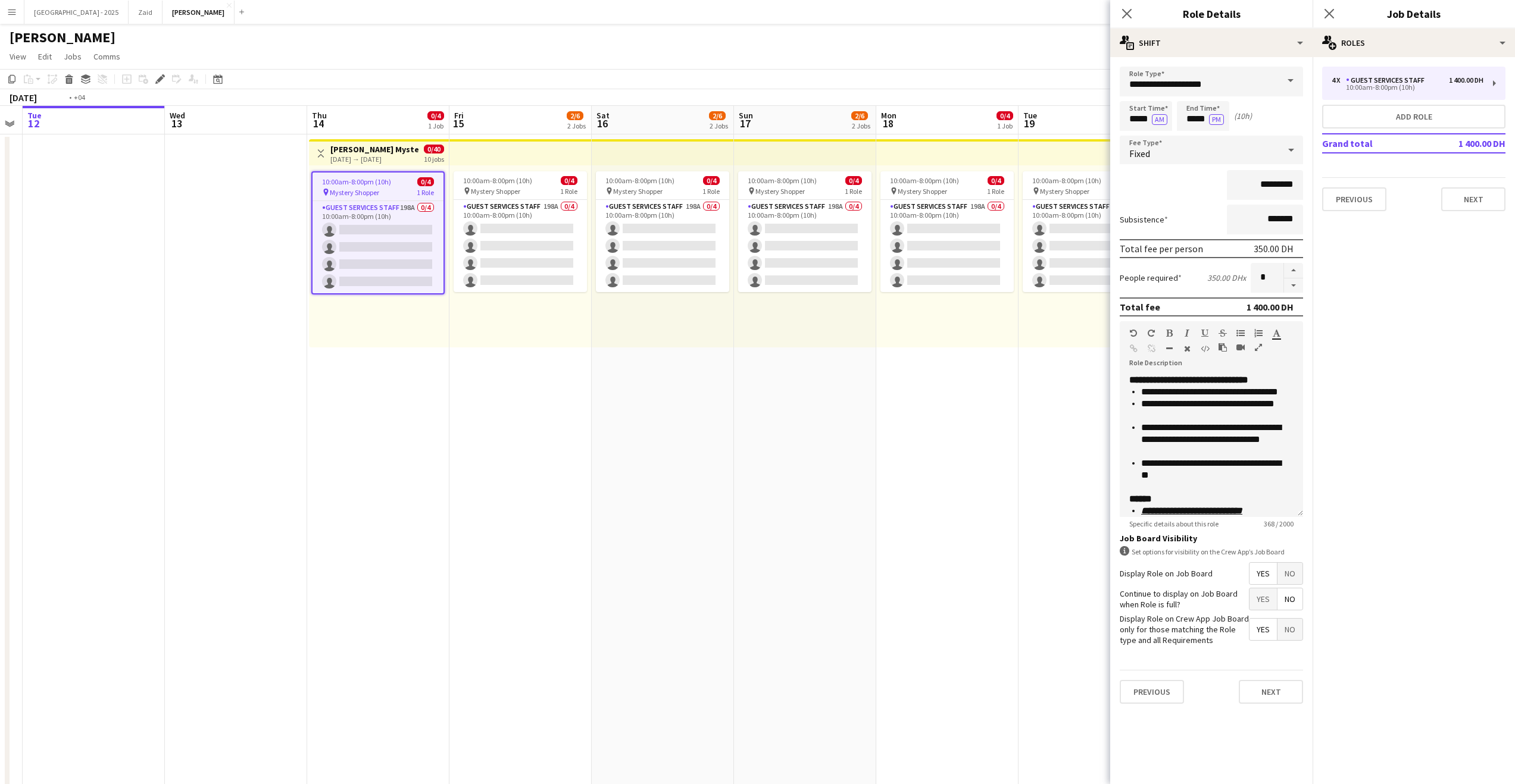
drag, startPoint x: 387, startPoint y: 326, endPoint x: 205, endPoint y: 328, distance: 182.0
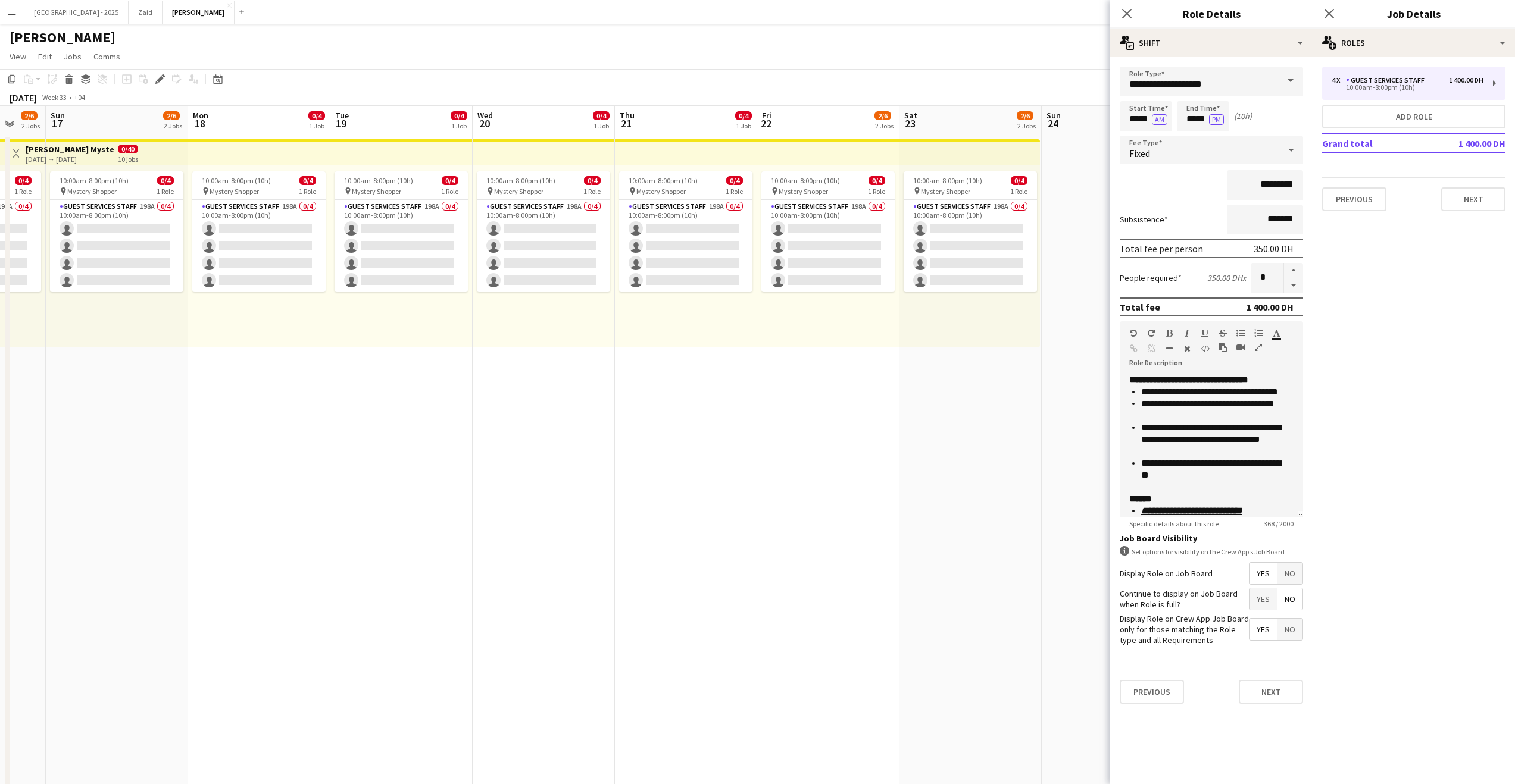
scroll to position [0, 392]
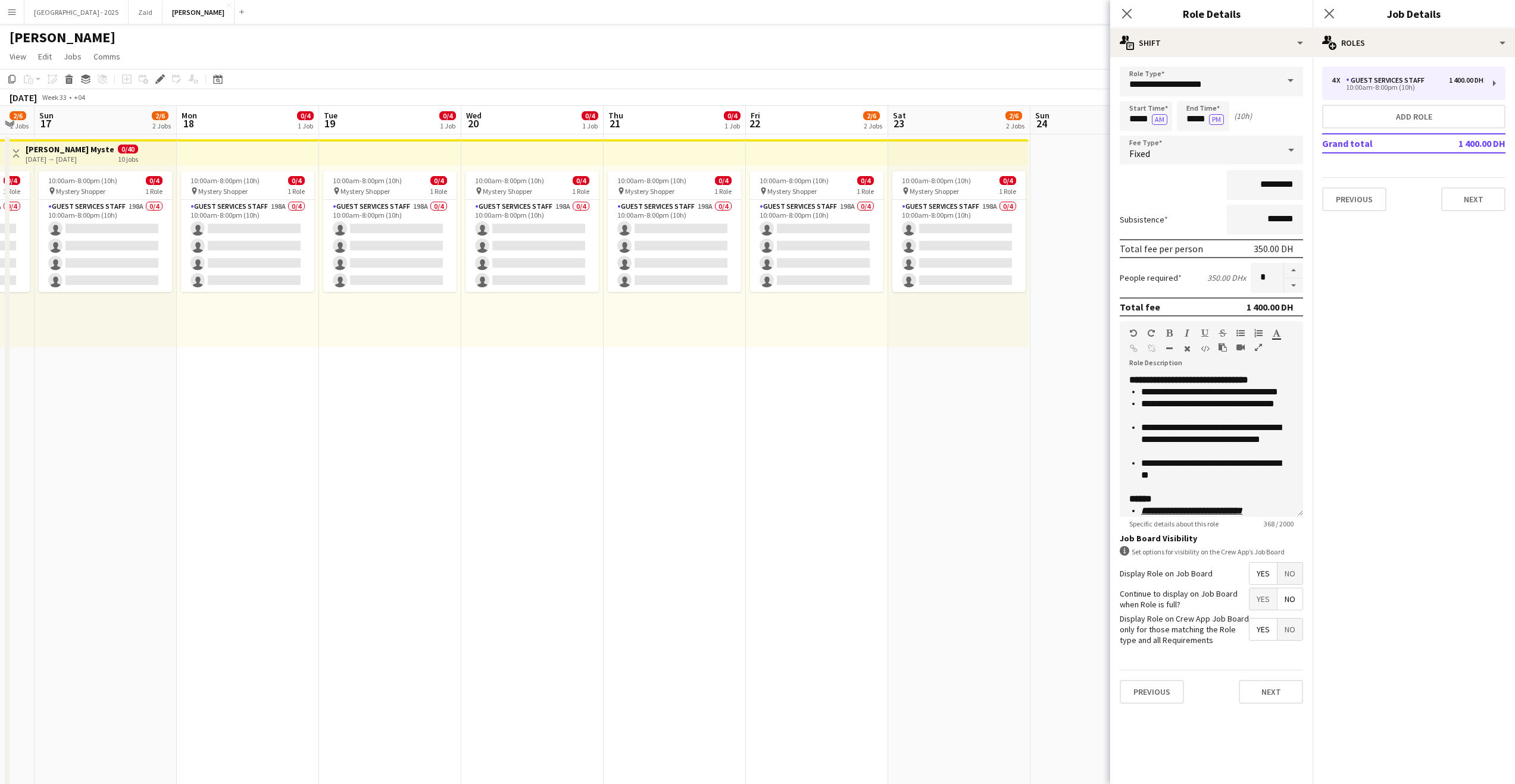
drag, startPoint x: 759, startPoint y: 394, endPoint x: 202, endPoint y: 400, distance: 557.0
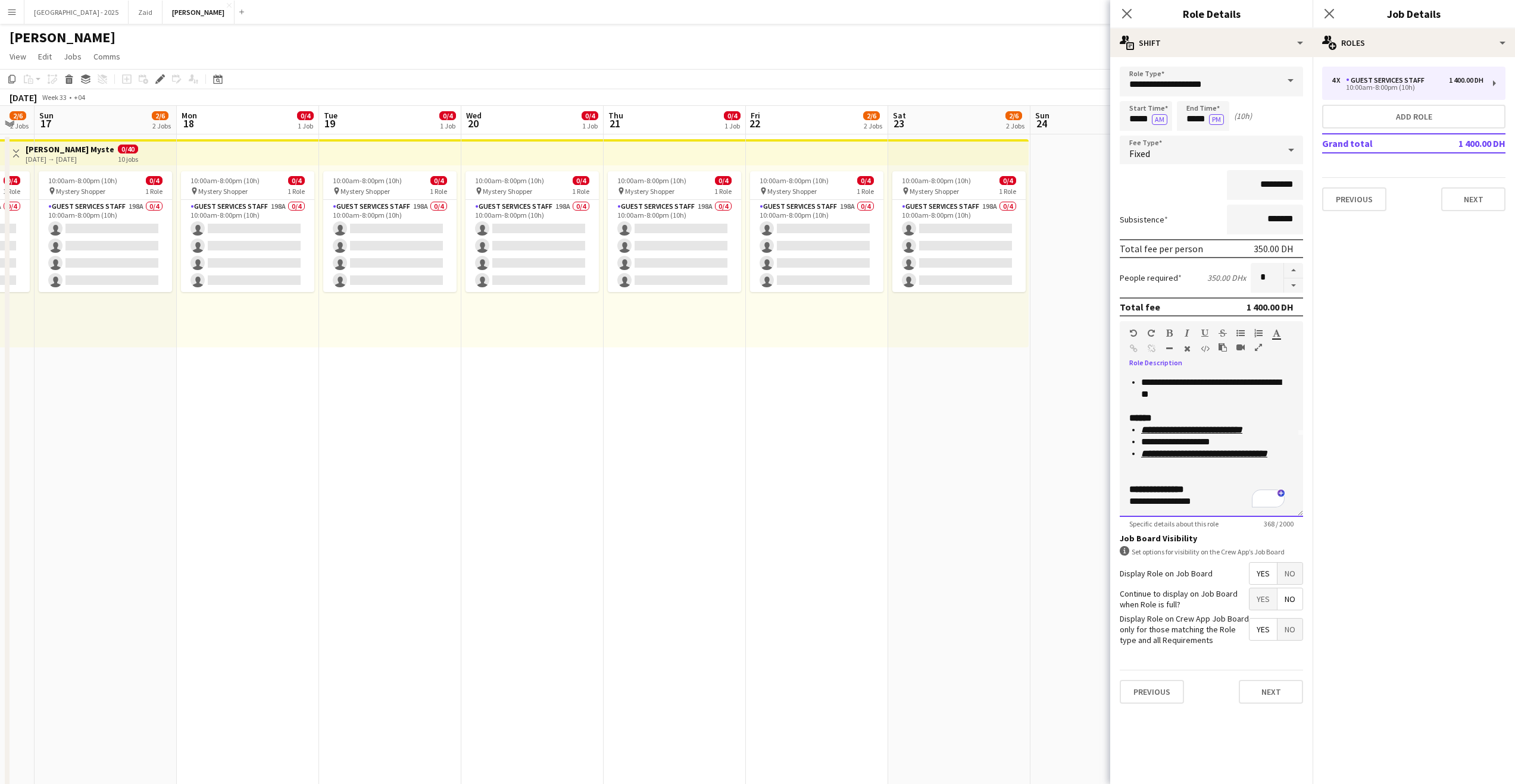
scroll to position [74, 0]
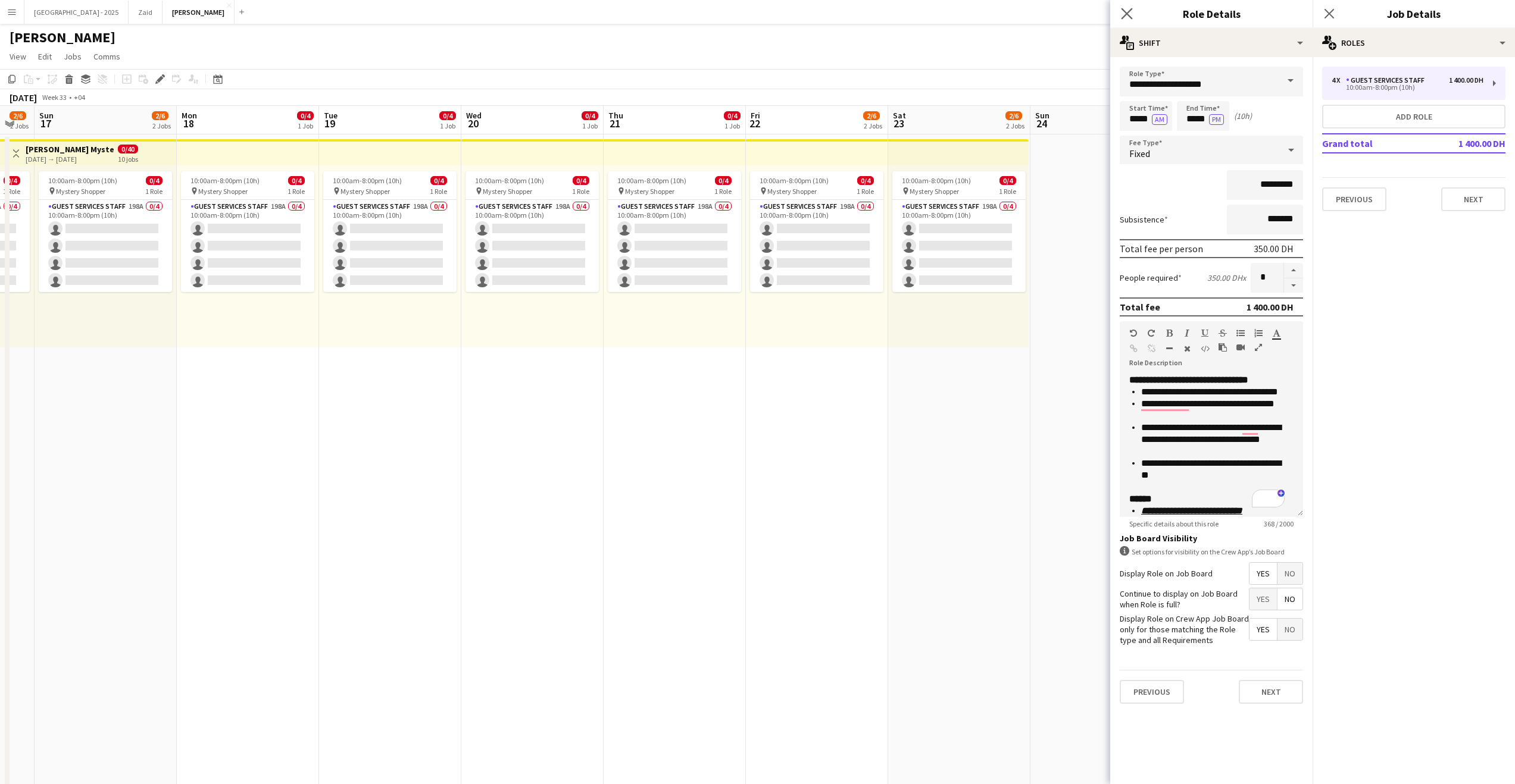
click at [1130, 19] on icon "Close pop-in" at bounding box center [1126, 13] width 11 height 11
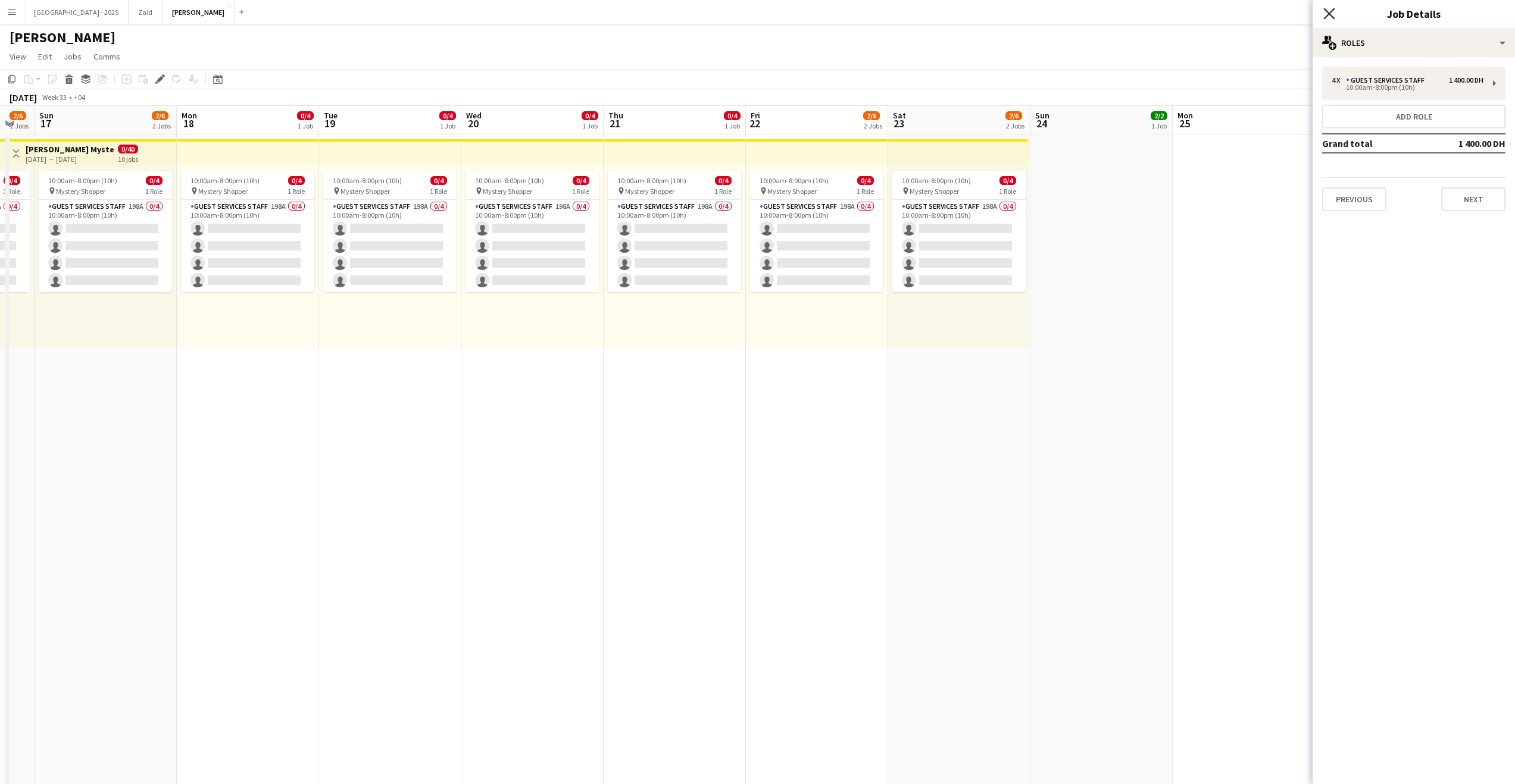
click at [1333, 12] on icon "Close pop-in" at bounding box center [1328, 13] width 11 height 11
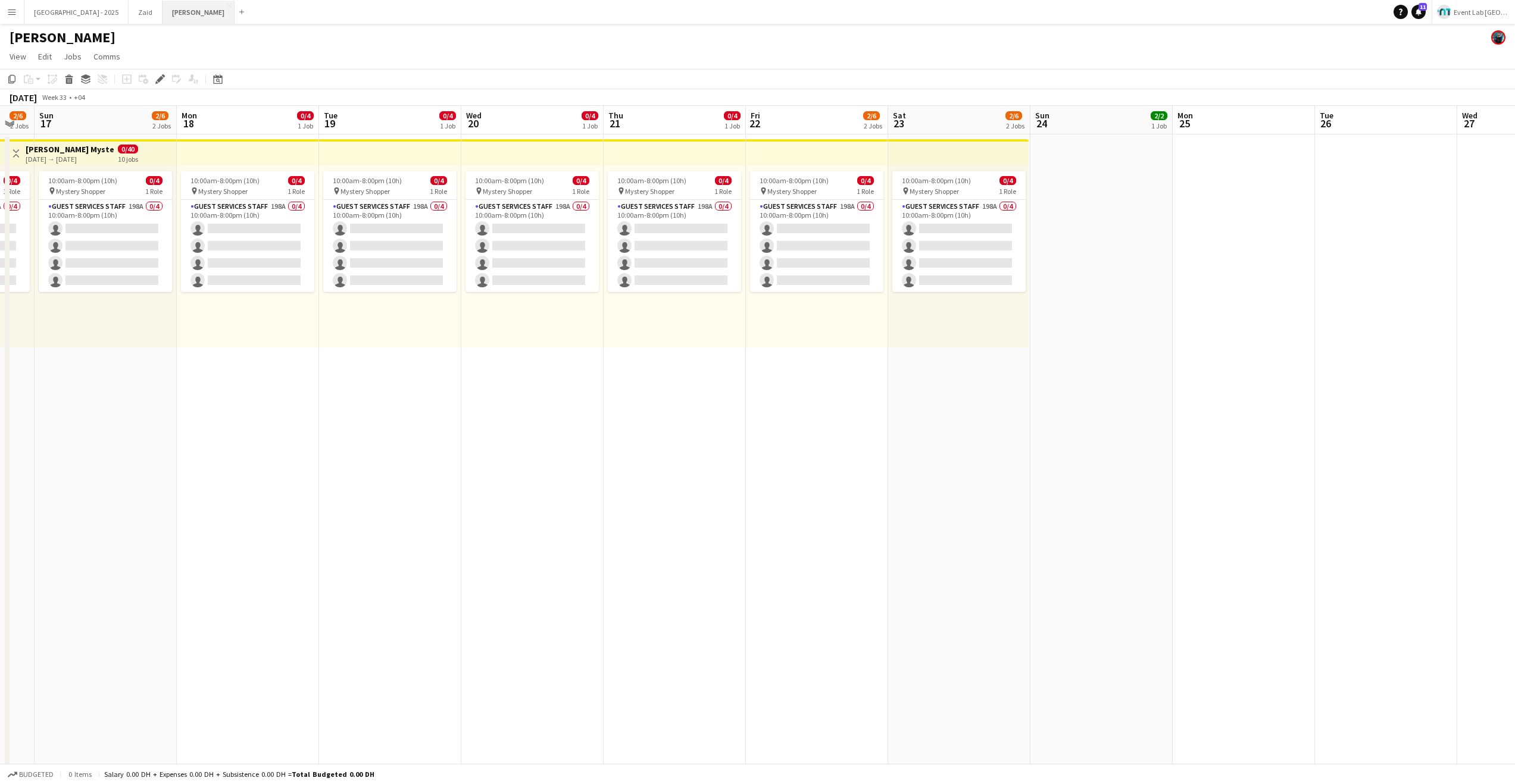
scroll to position [0, 392]
